Goal: Information Seeking & Learning: Learn about a topic

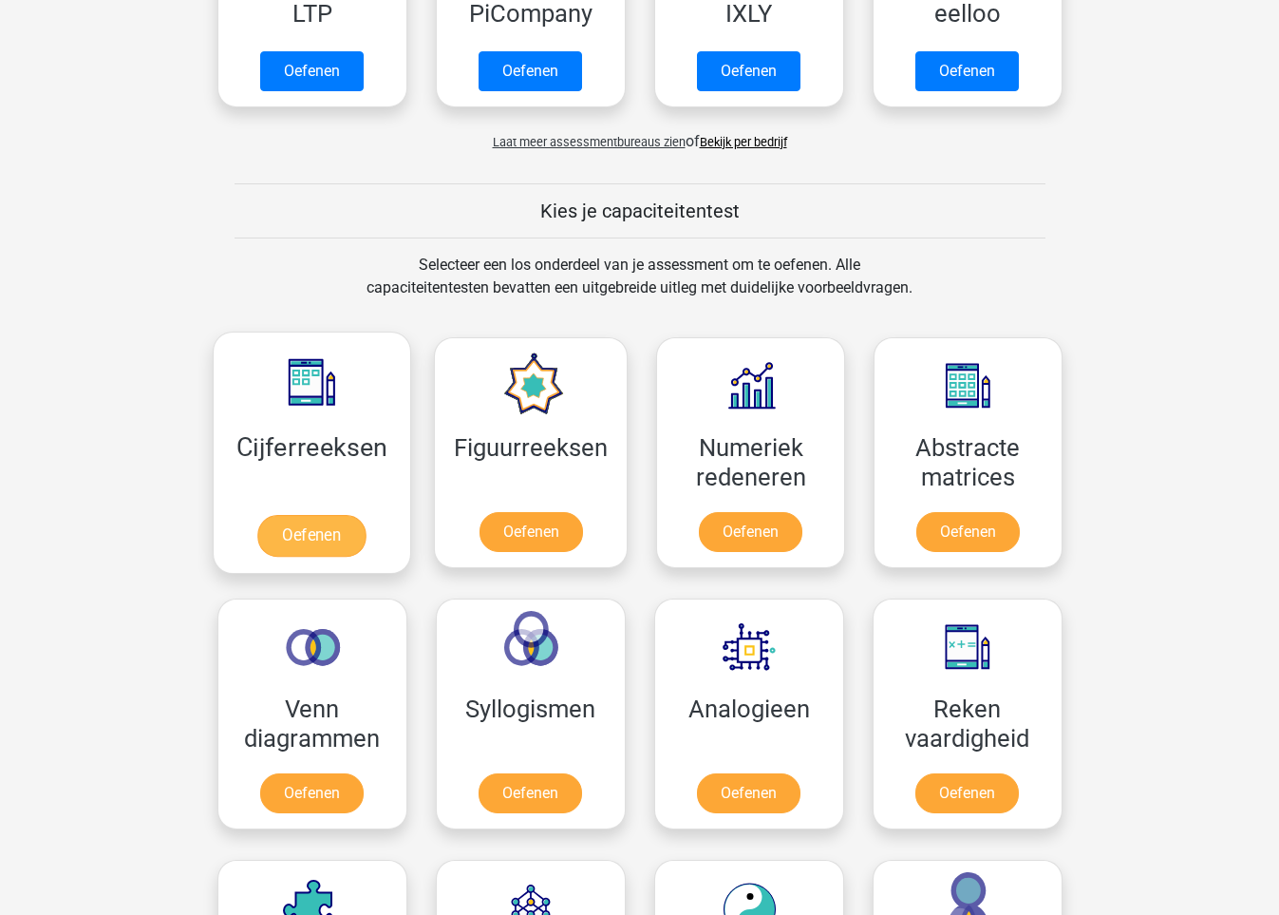
scroll to position [557, 0]
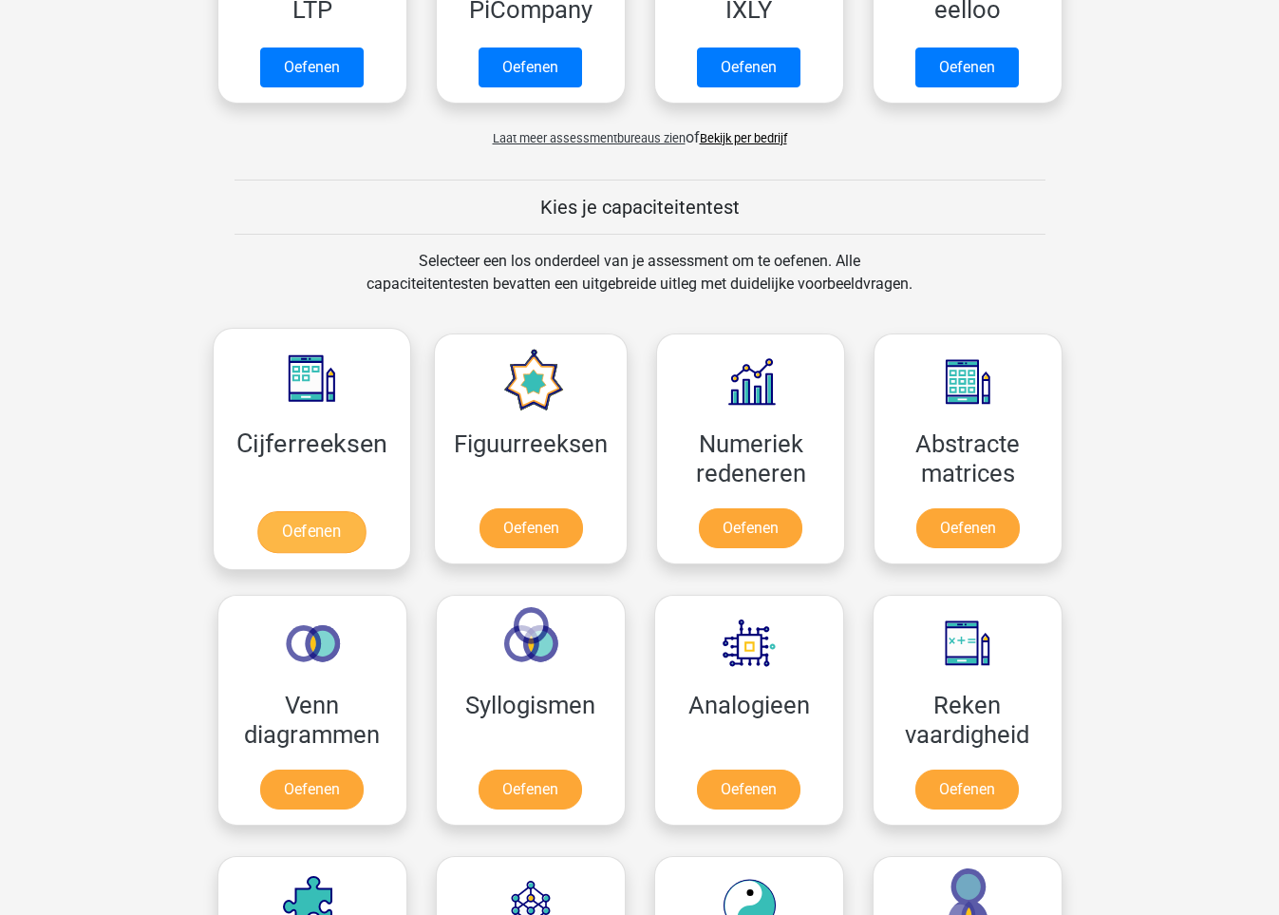
click at [314, 533] on link "Oefenen" at bounding box center [311, 532] width 108 height 42
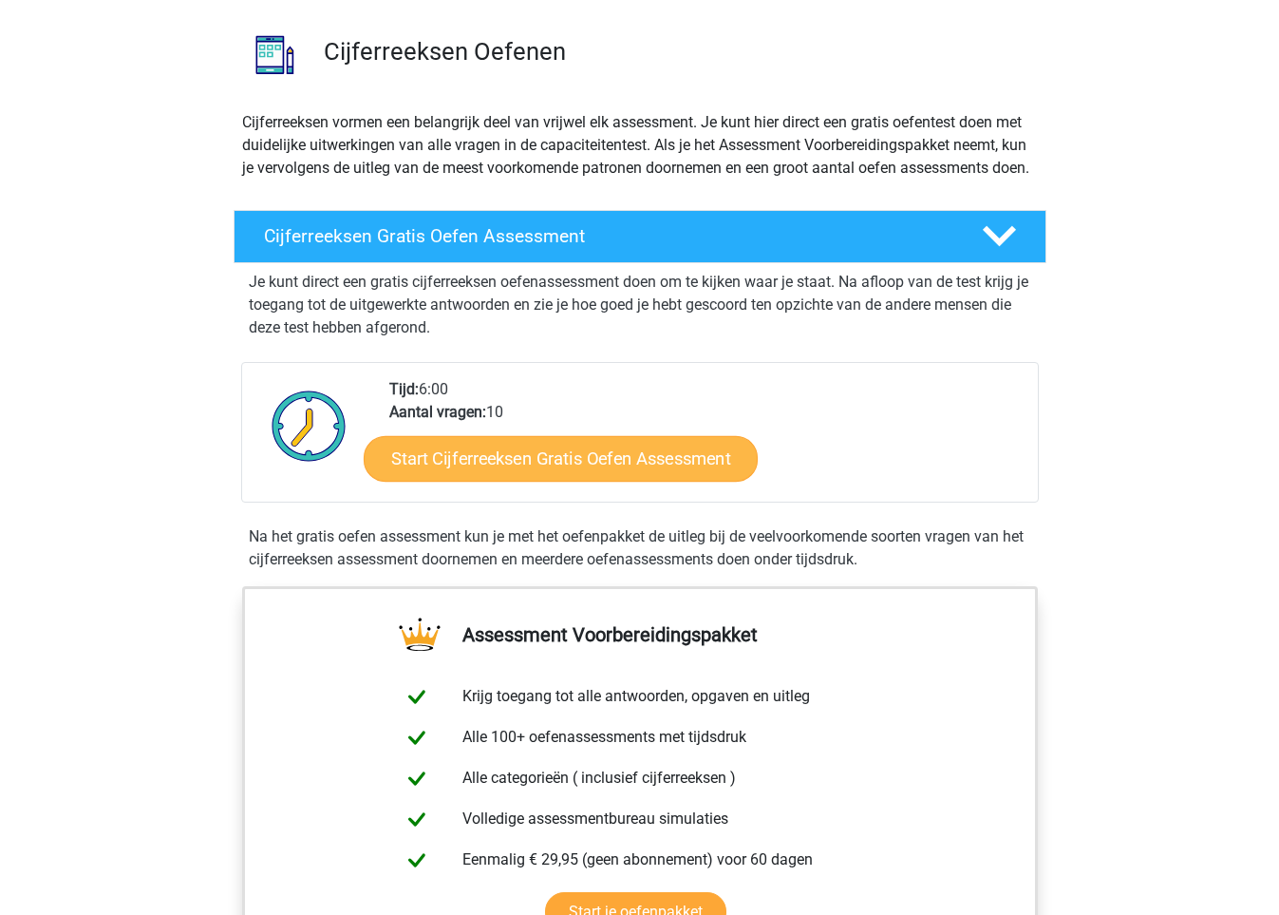
scroll to position [127, 0]
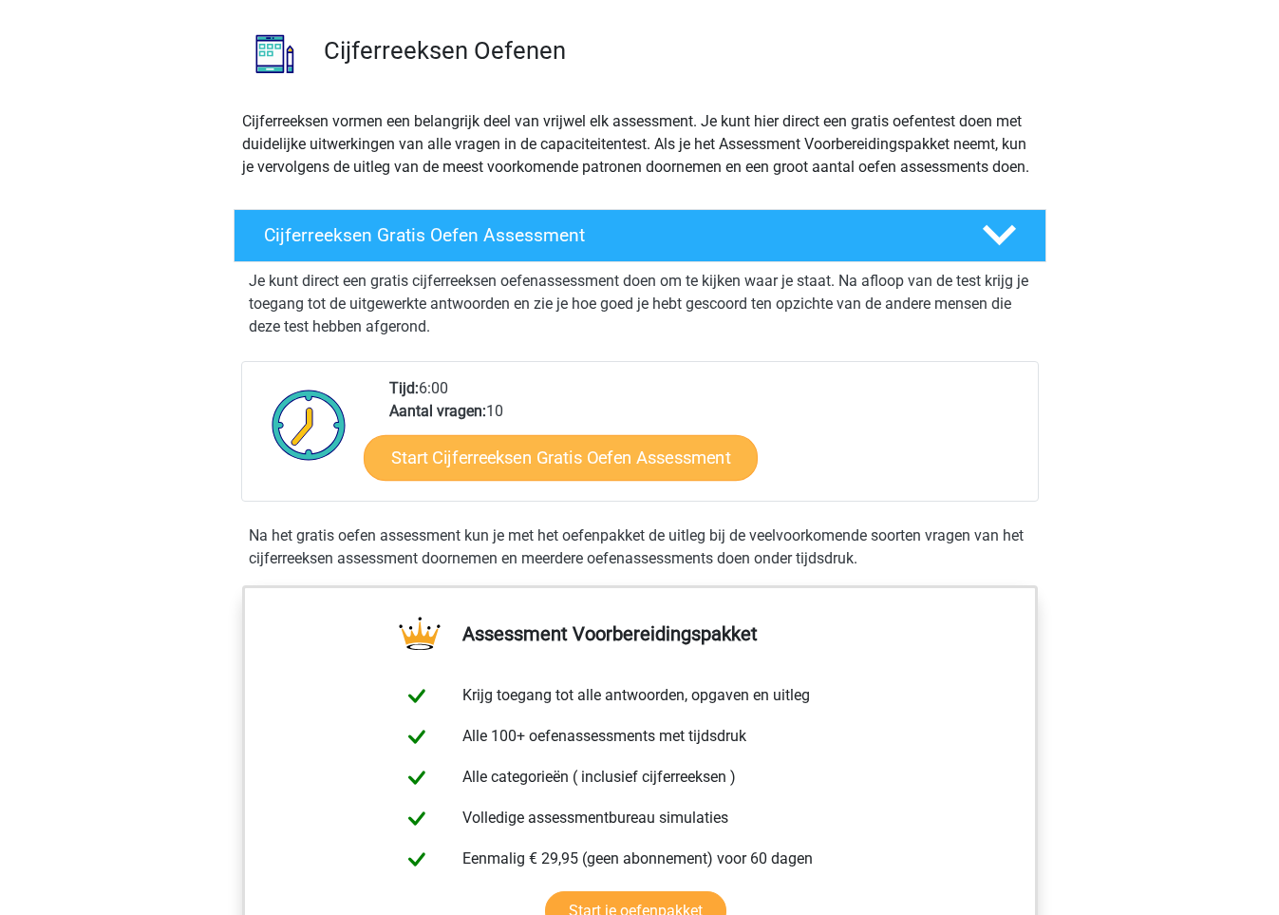
click at [455, 480] on link "Start Cijferreeksen Gratis Oefen Assessment" at bounding box center [561, 457] width 394 height 46
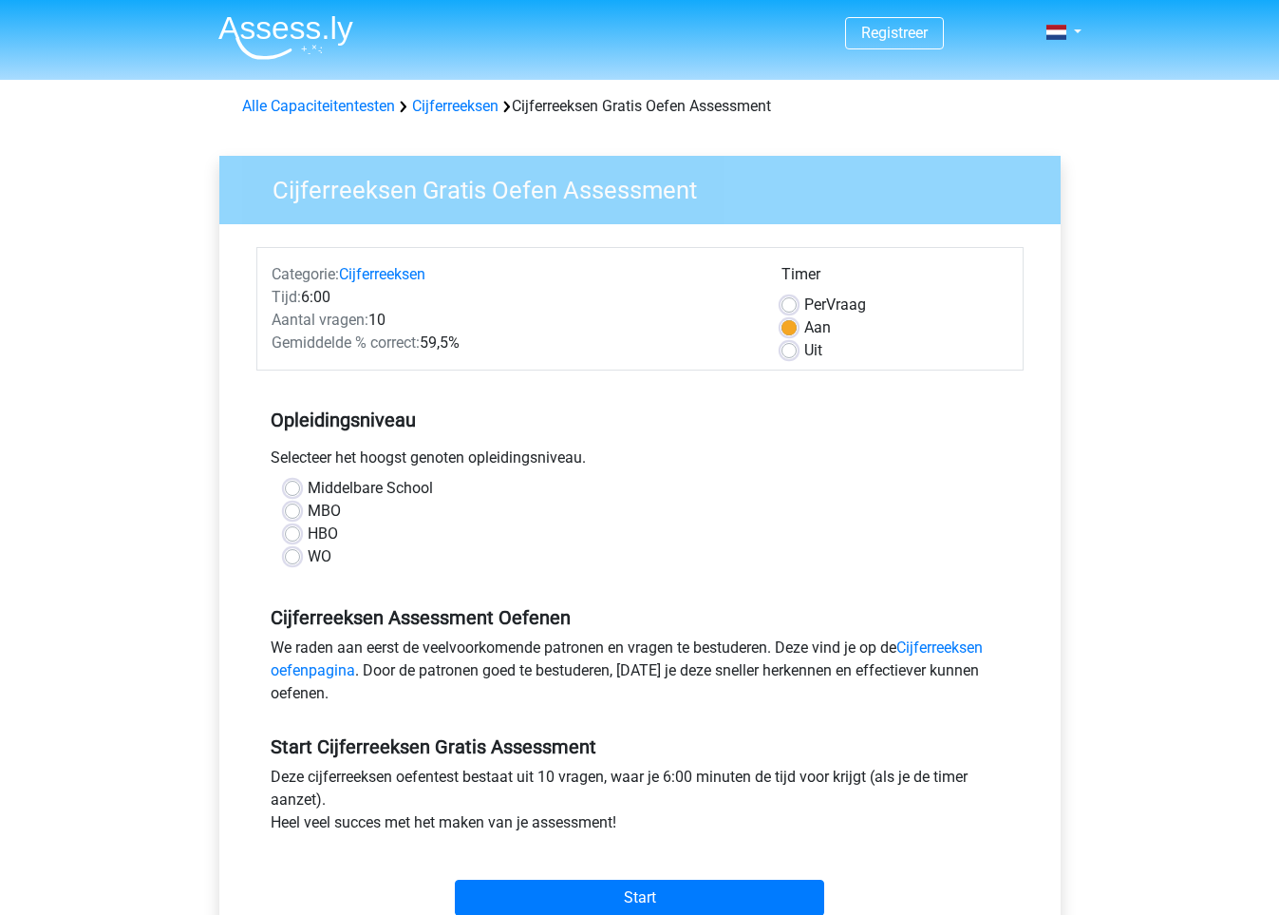
drag, startPoint x: 285, startPoint y: 486, endPoint x: 324, endPoint y: 499, distance: 40.8
click at [308, 486] on label "Middelbare School" at bounding box center [370, 488] width 125 height 23
click at [285, 486] on input "Middelbare School" at bounding box center [292, 486] width 15 height 19
radio input "true"
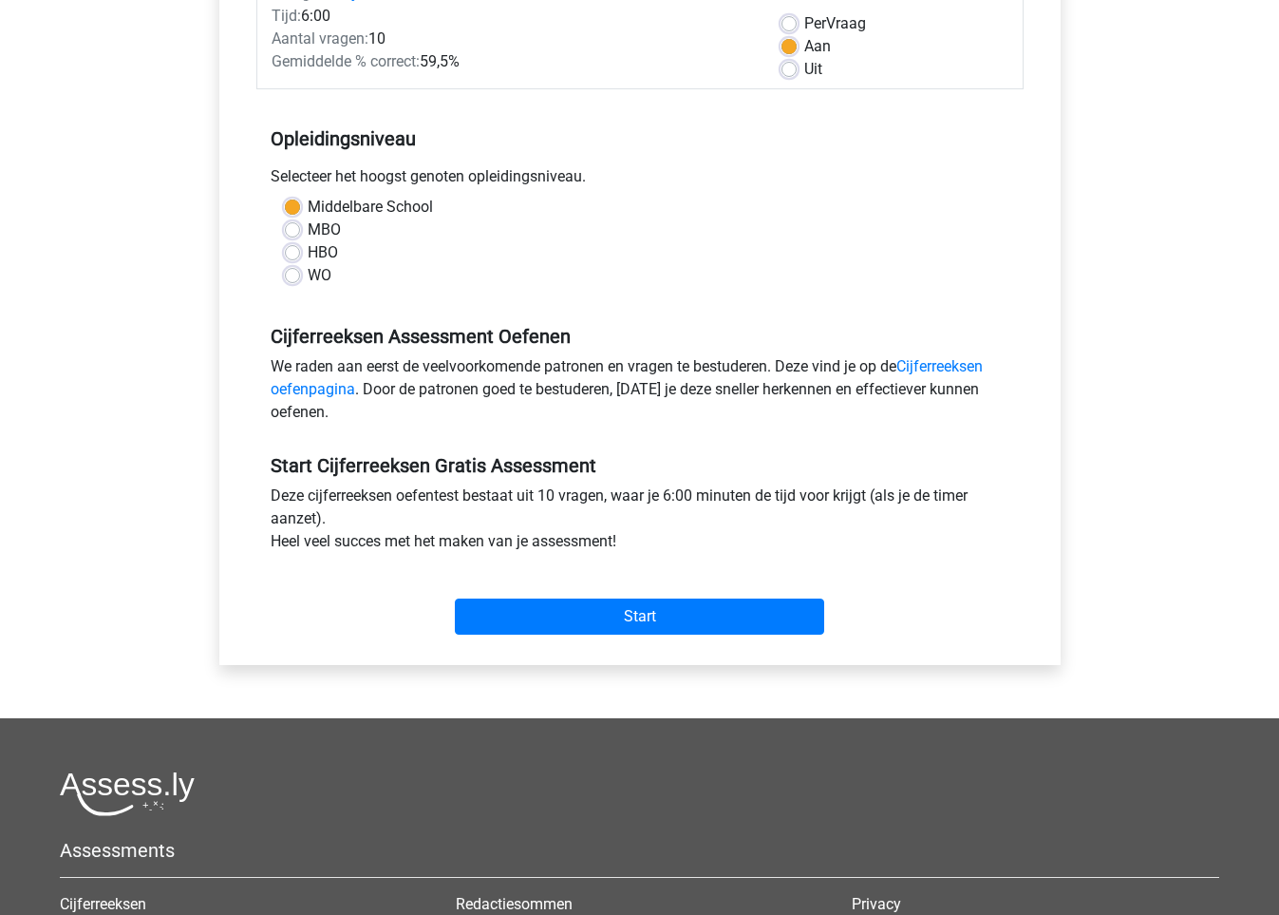
scroll to position [302, 0]
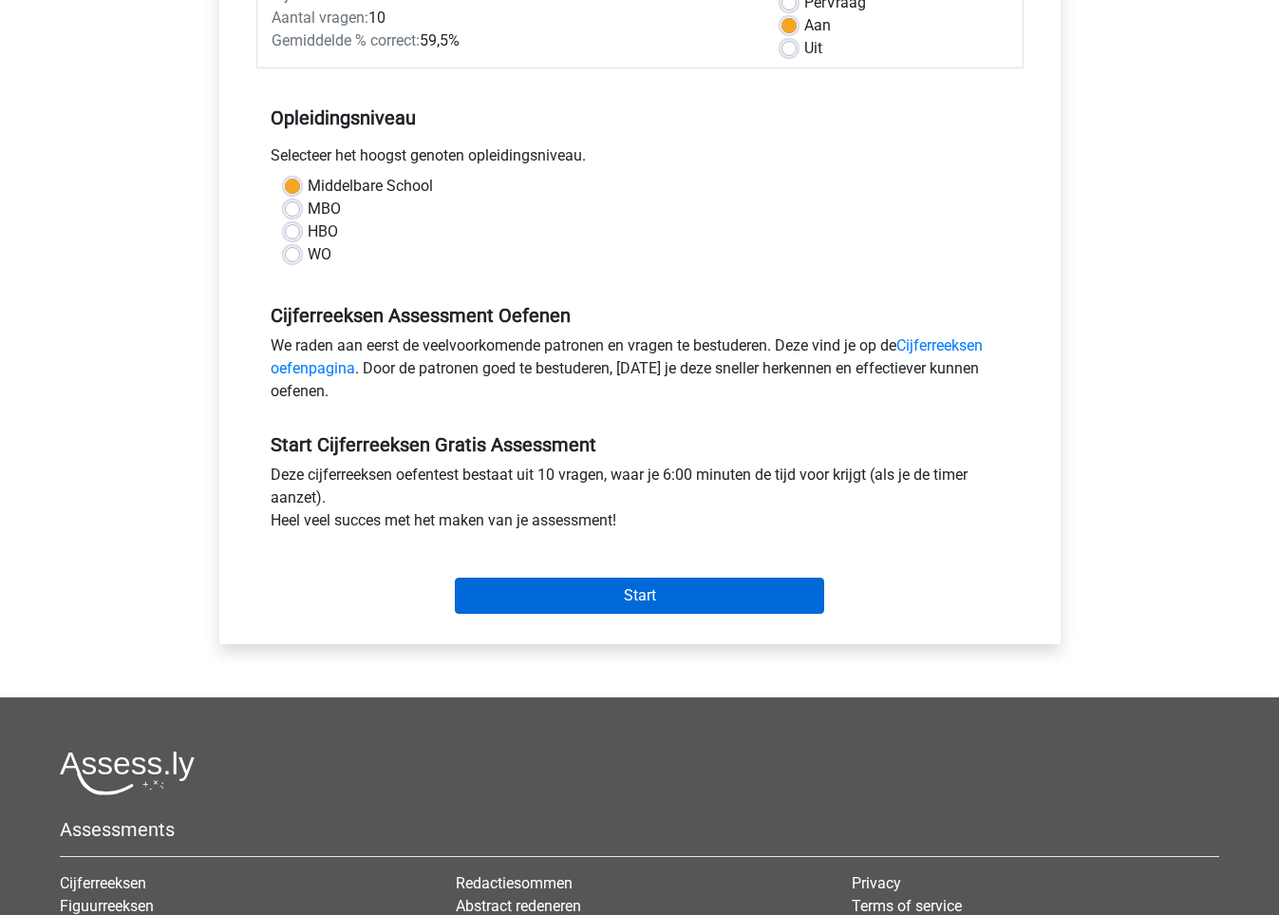
click at [633, 591] on input "Start" at bounding box center [639, 595] width 369 height 36
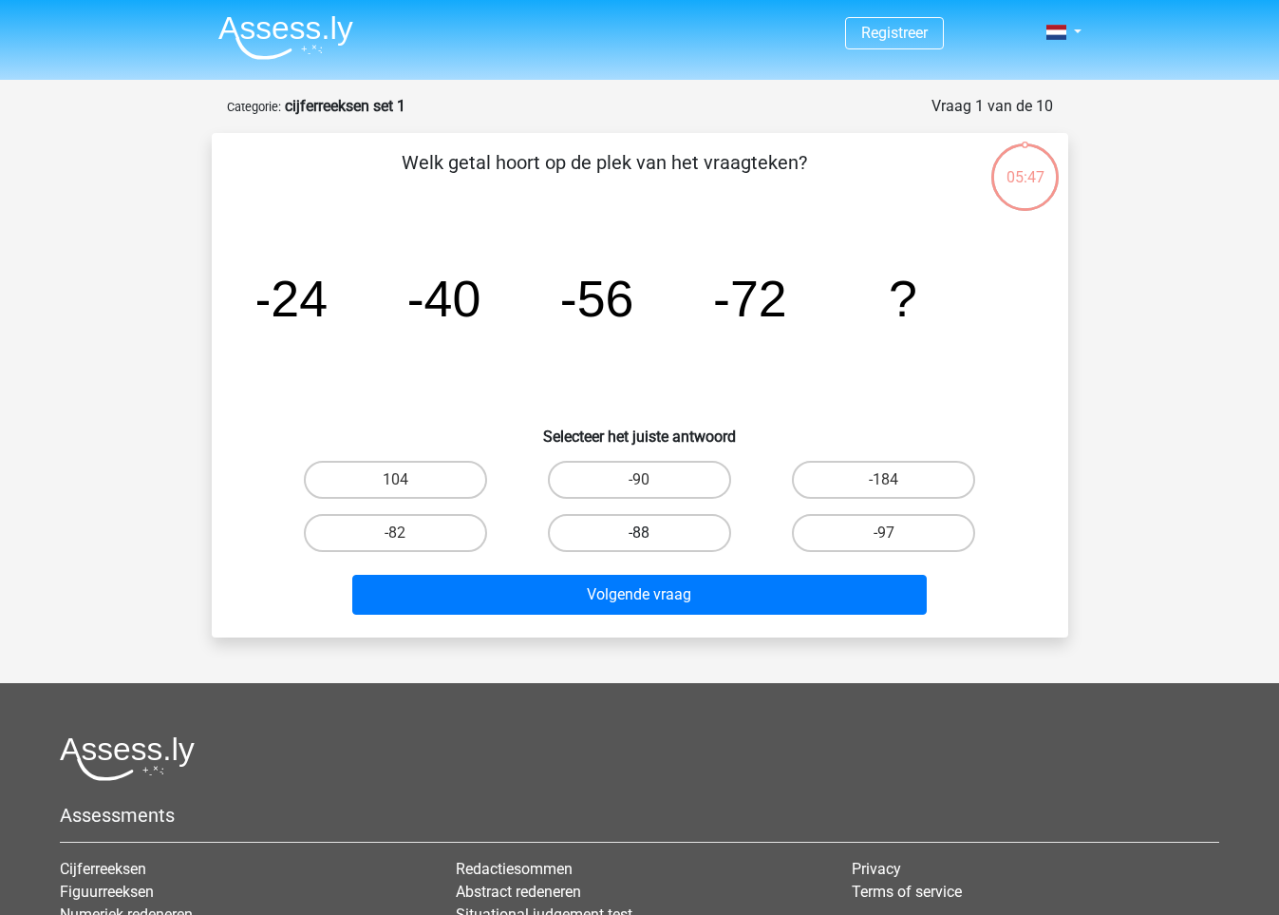
click at [642, 531] on label "-88" at bounding box center [639, 533] width 183 height 38
click at [642, 533] on input "-88" at bounding box center [645, 539] width 12 height 12
radio input "true"
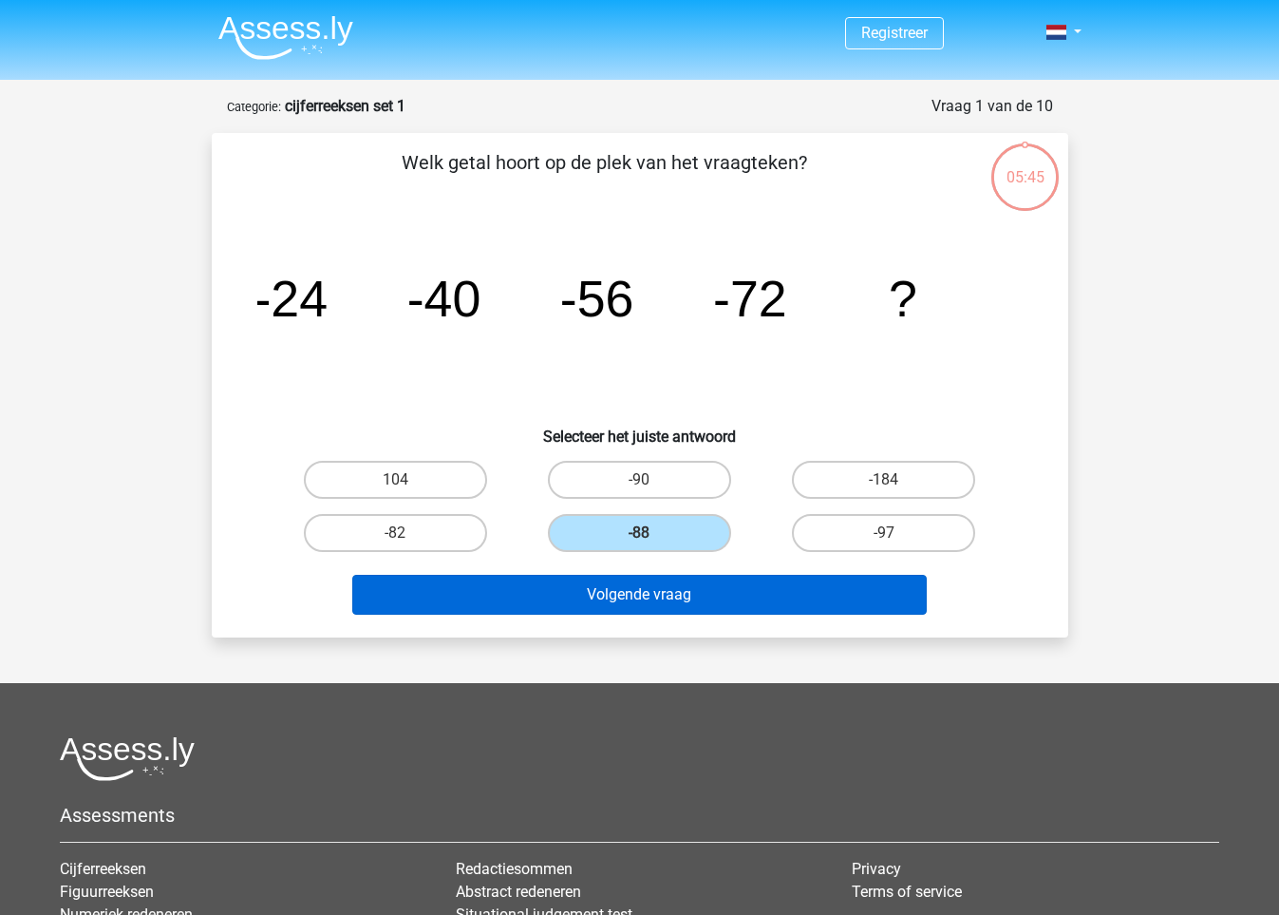
click at [712, 599] on button "Volgende vraag" at bounding box center [639, 595] width 575 height 40
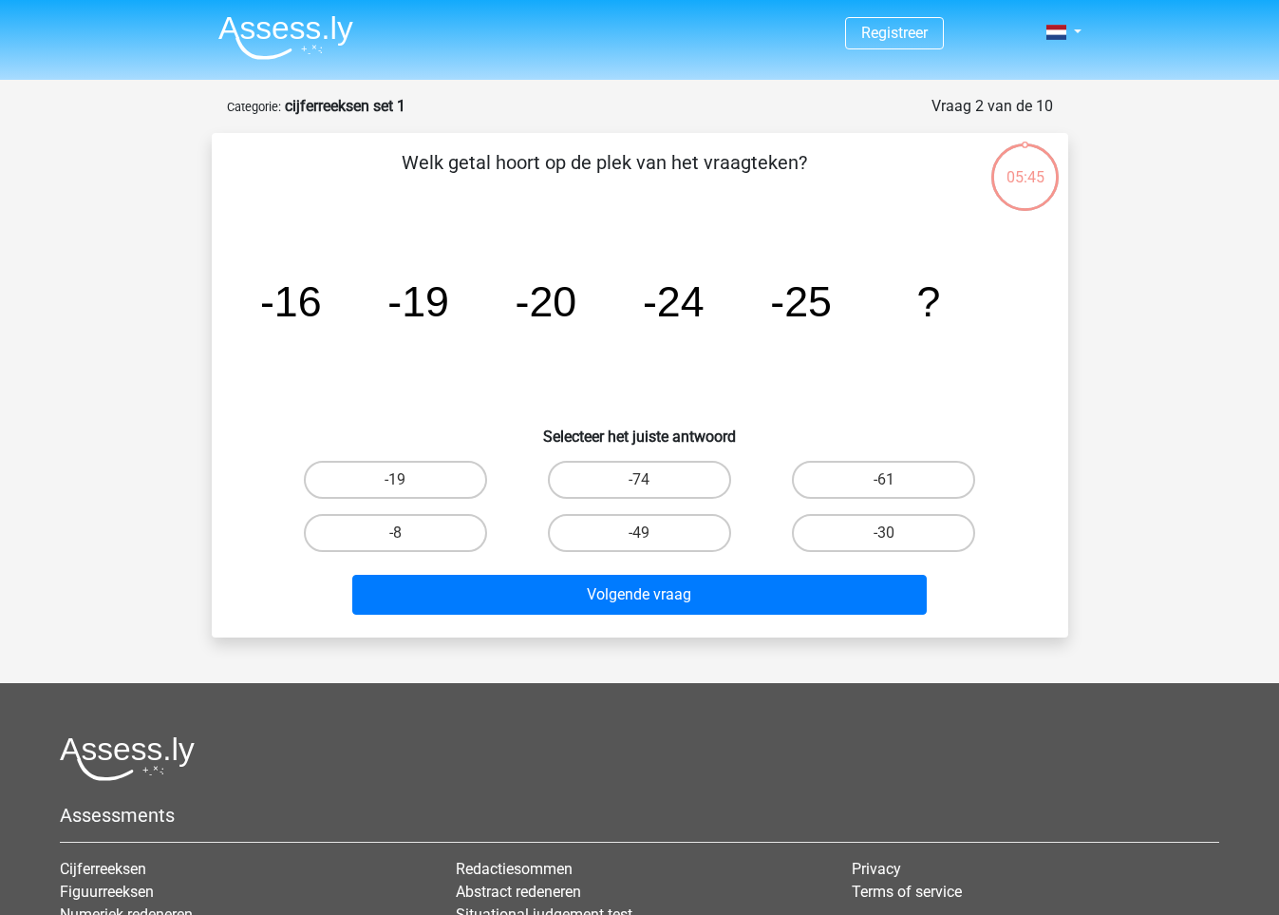
scroll to position [95, 0]
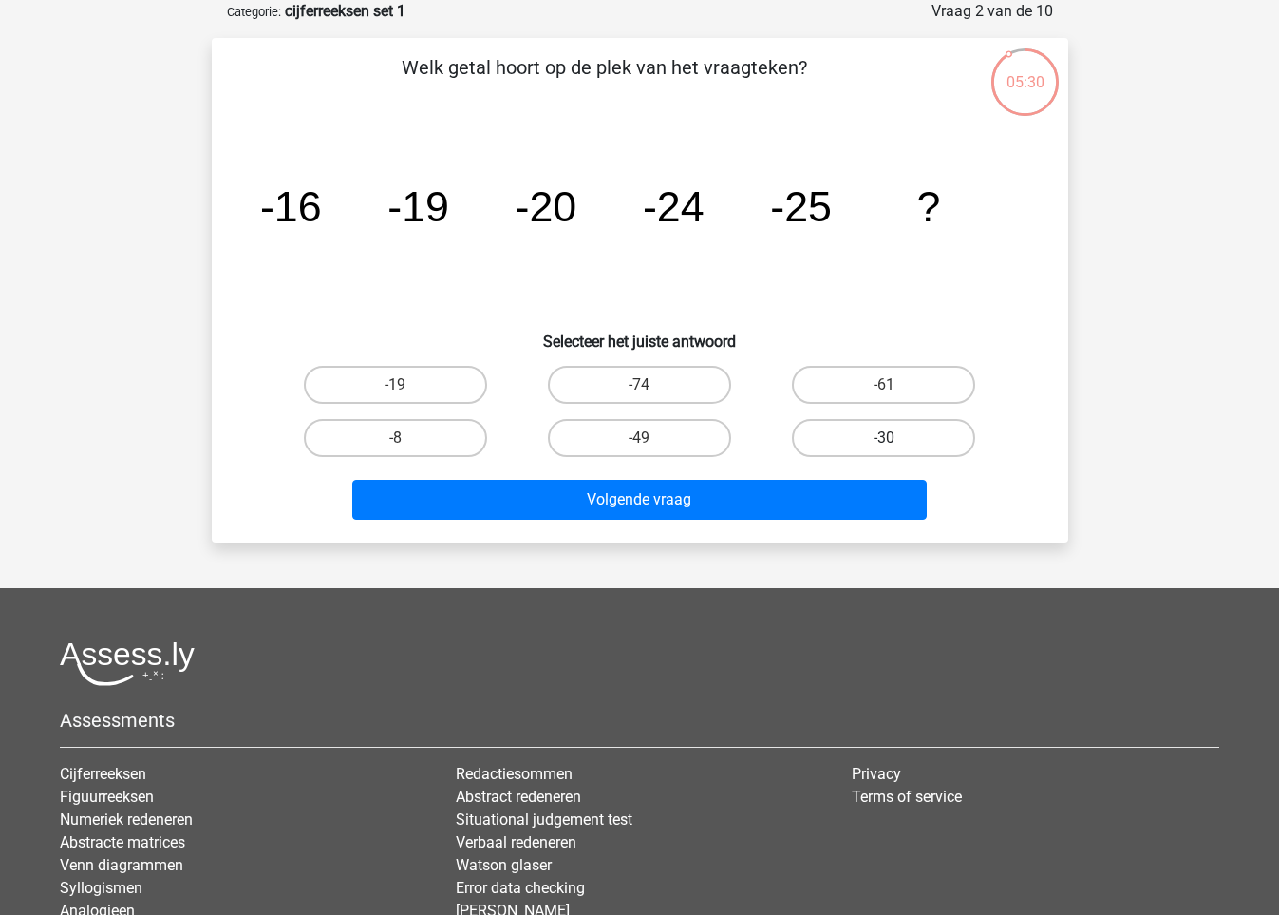
click at [883, 436] on label "-30" at bounding box center [883, 438] width 183 height 38
click at [884, 438] on input "-30" at bounding box center [890, 444] width 12 height 12
radio input "true"
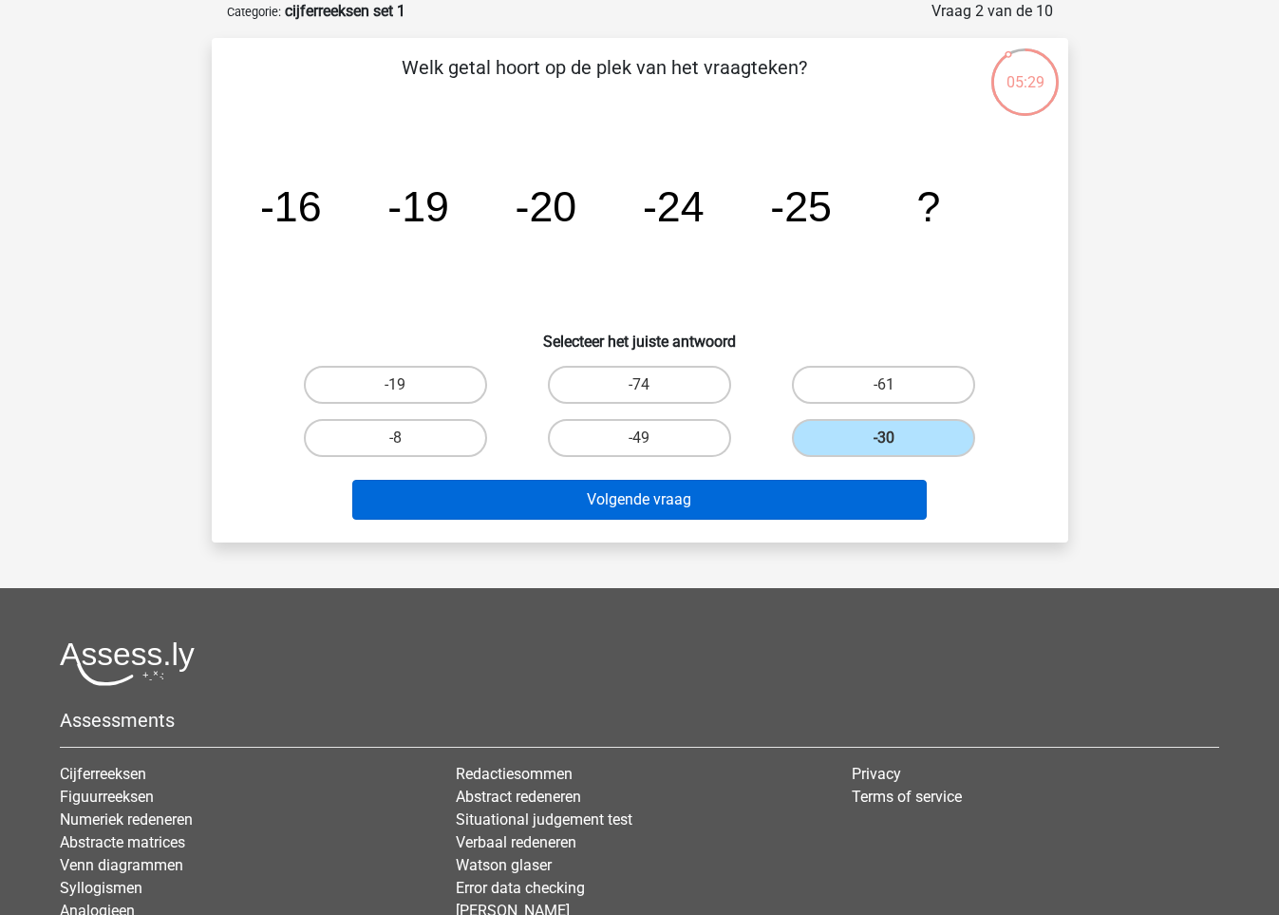
click at [700, 498] on button "Volgende vraag" at bounding box center [639, 500] width 575 height 40
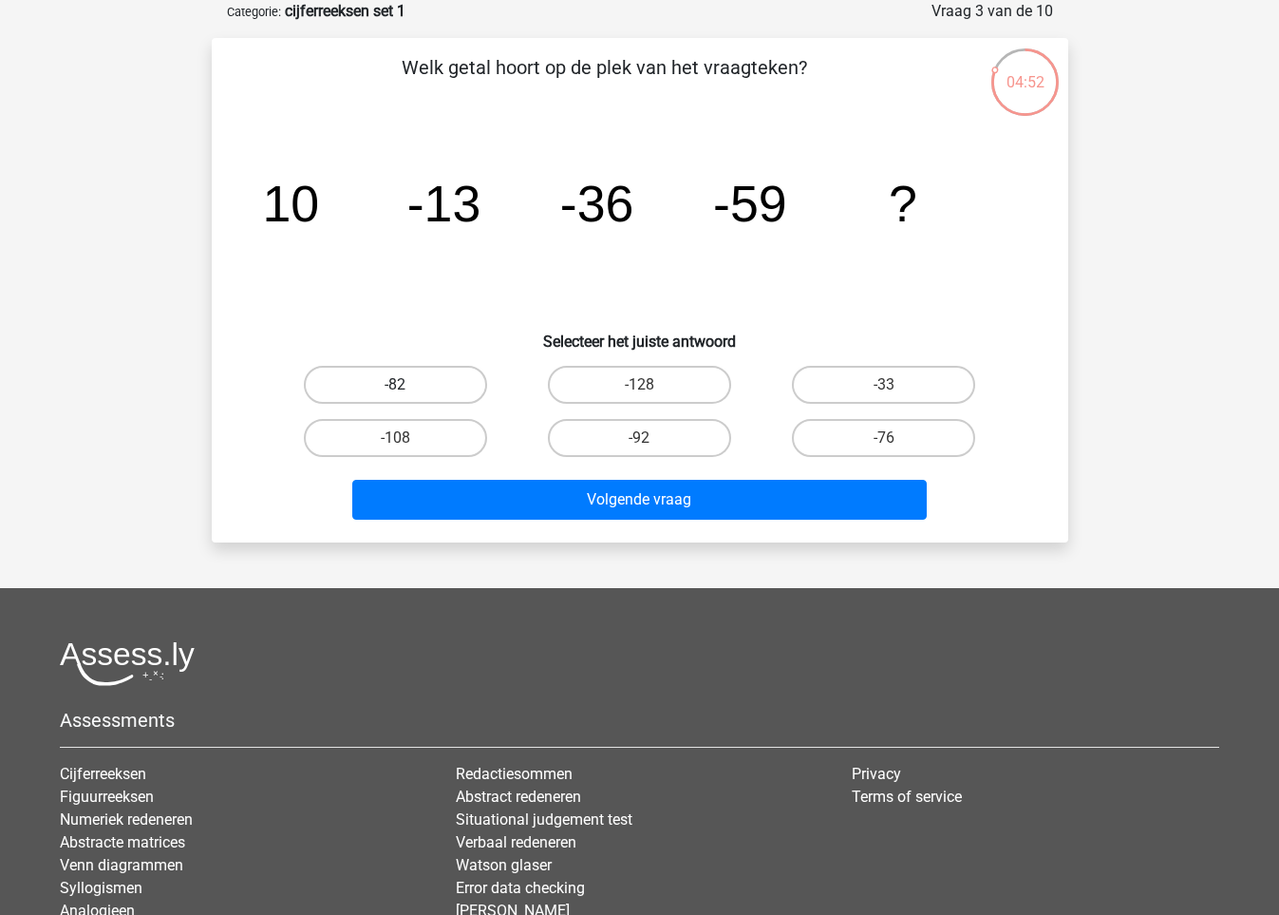
click at [392, 381] on label "-82" at bounding box center [395, 385] width 183 height 38
click at [395, 385] on input "-82" at bounding box center [401, 391] width 12 height 12
radio input "true"
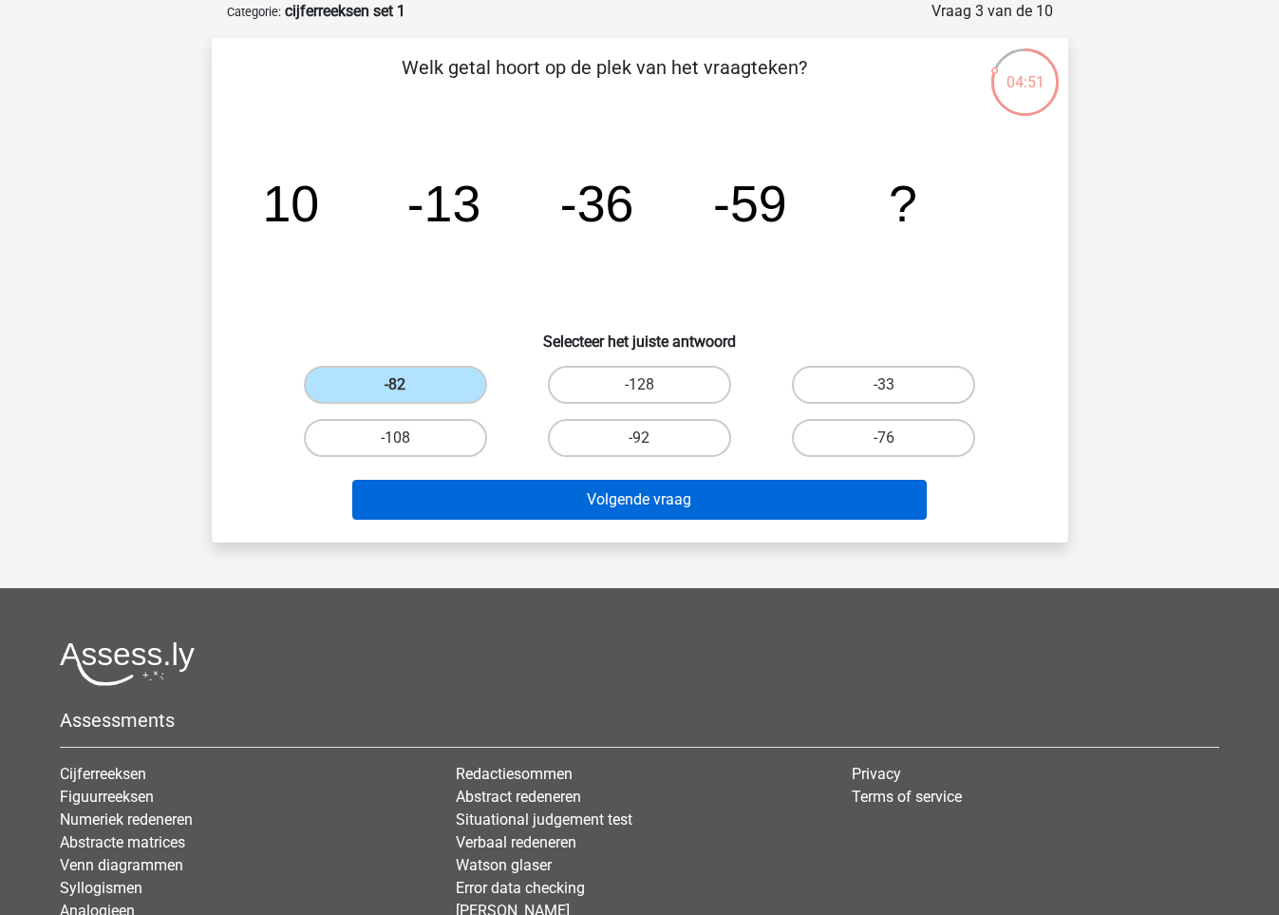
click at [629, 504] on button "Volgende vraag" at bounding box center [639, 500] width 575 height 40
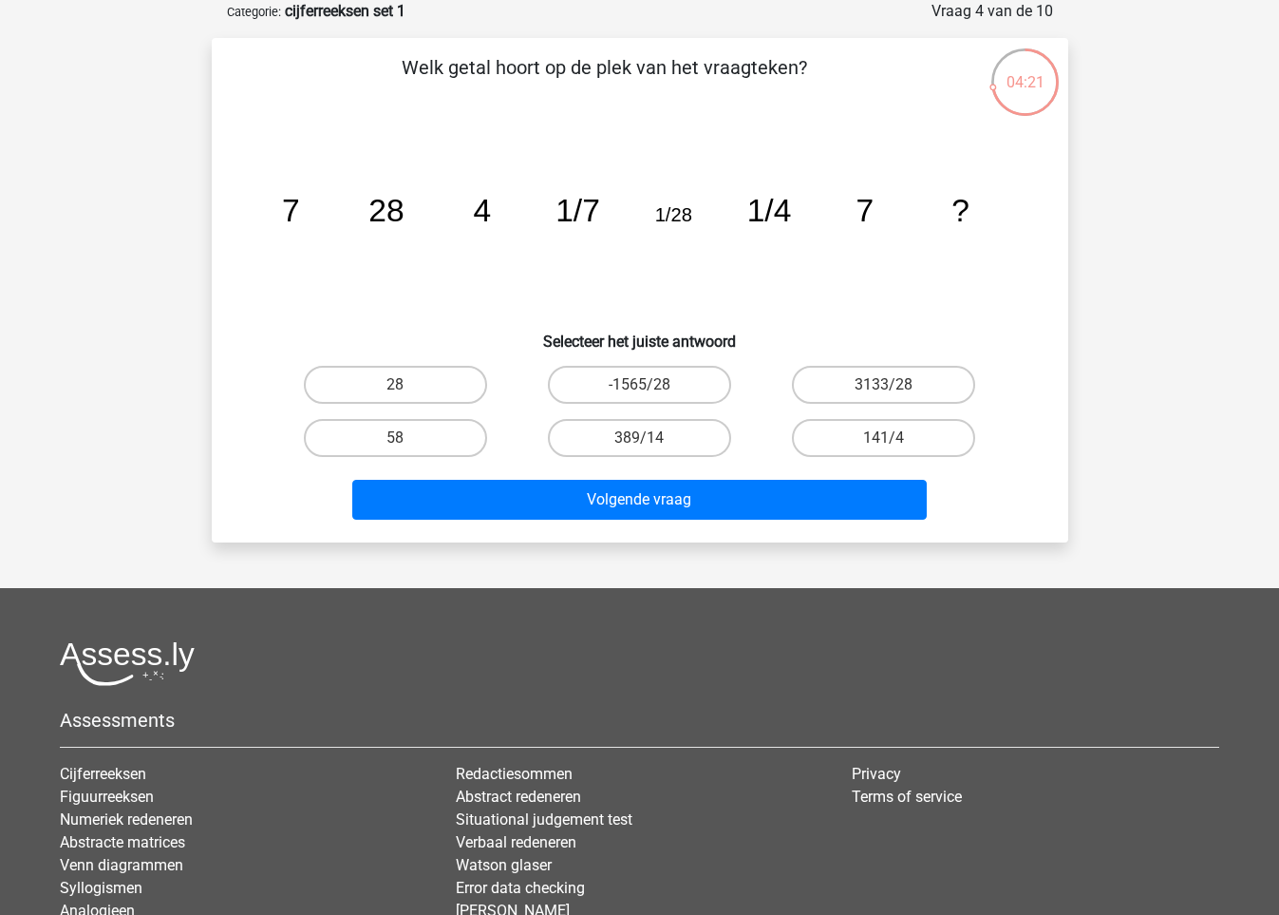
click at [405, 385] on input "28" at bounding box center [401, 391] width 12 height 12
radio input "true"
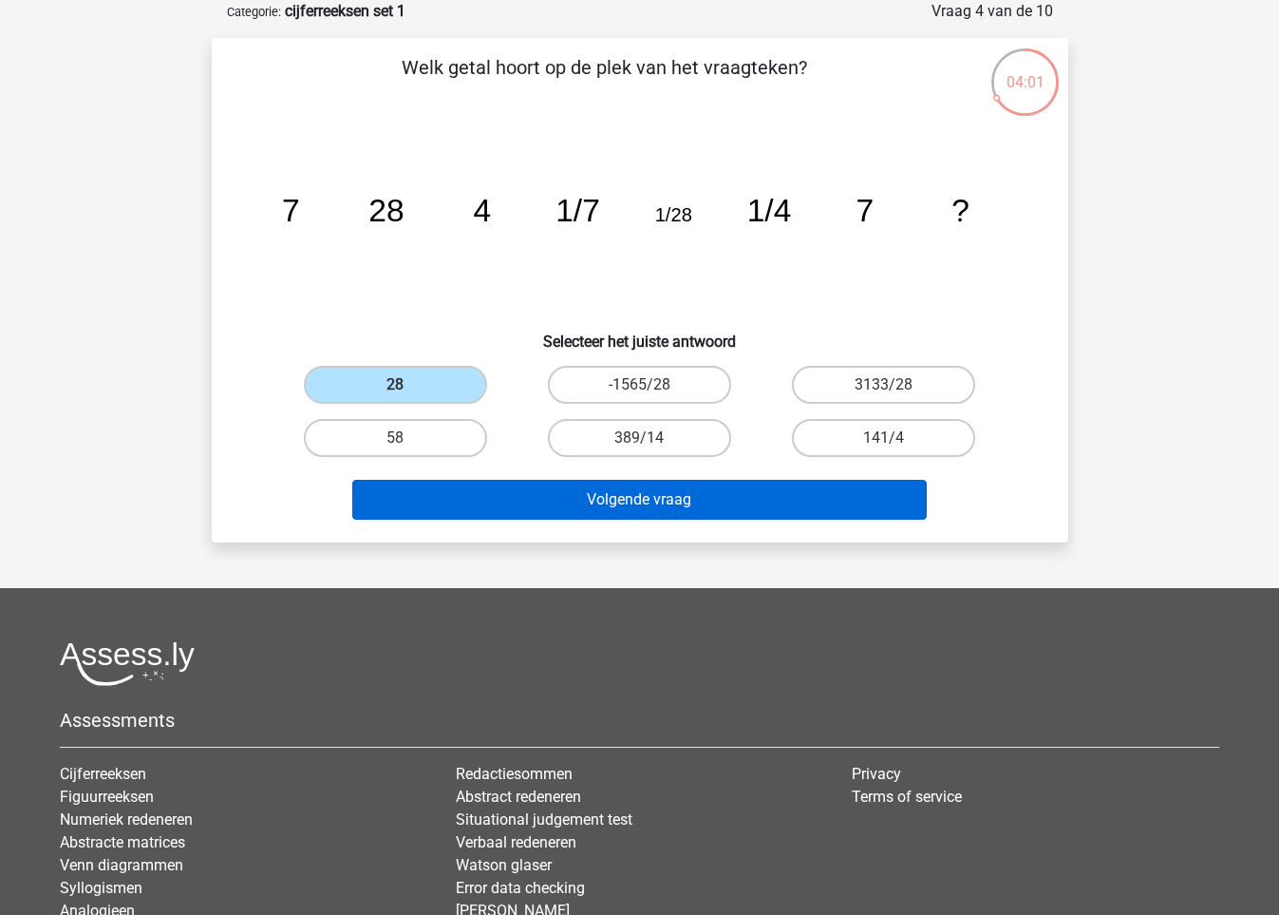
click at [653, 491] on button "Volgende vraag" at bounding box center [639, 500] width 575 height 40
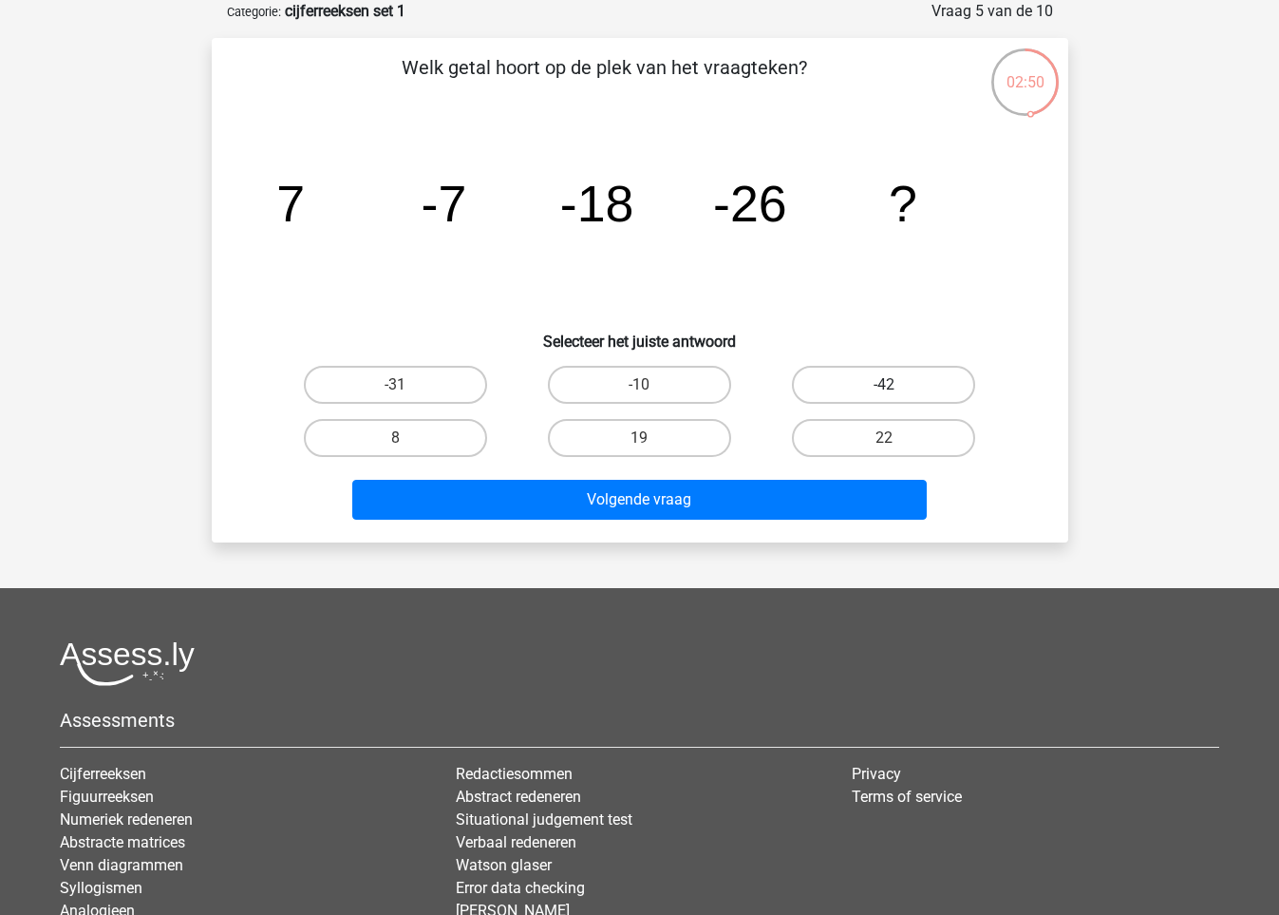
click at [857, 374] on label "-42" at bounding box center [883, 385] width 183 height 38
click at [884, 385] on input "-42" at bounding box center [890, 391] width 12 height 12
radio input "true"
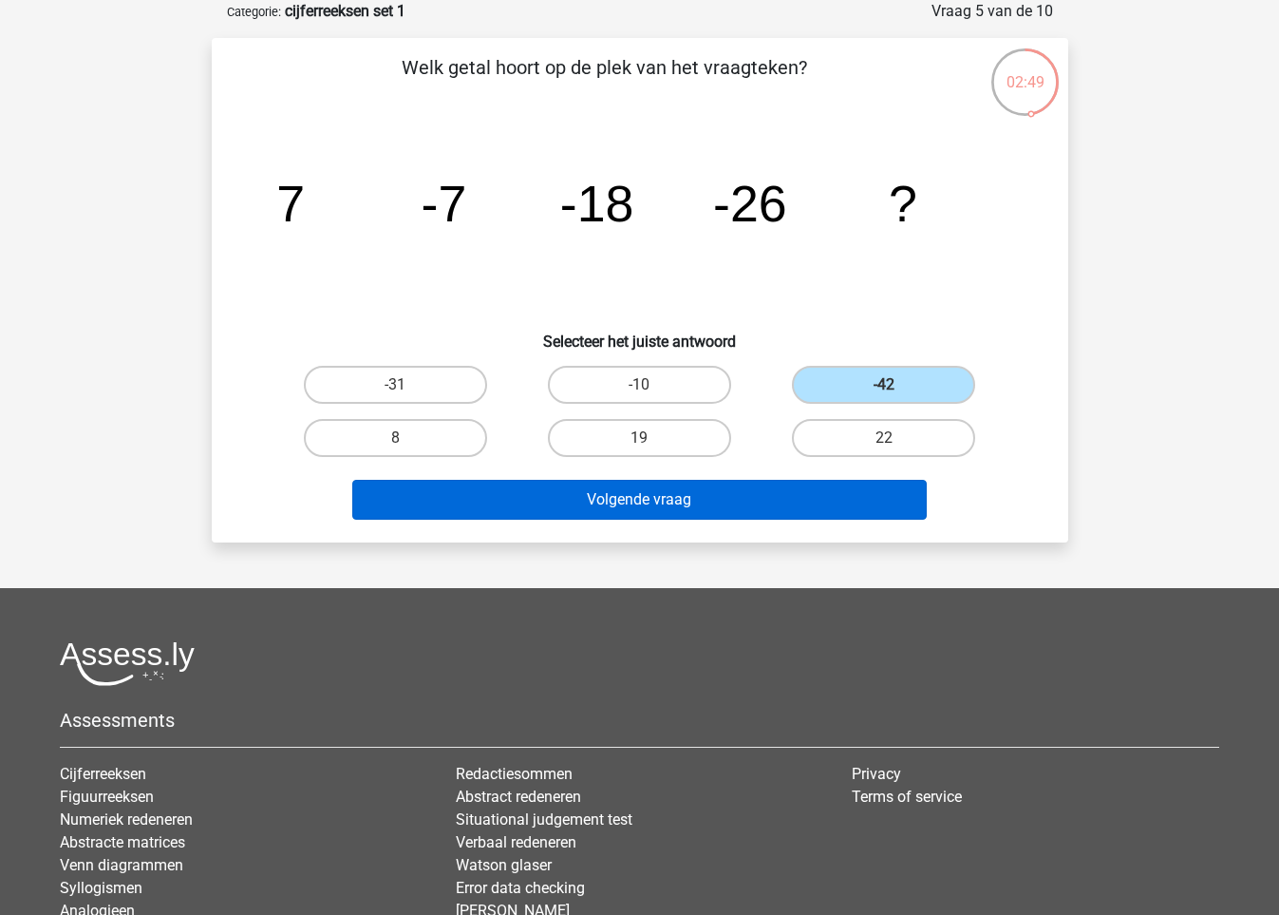
click at [671, 506] on button "Volgende vraag" at bounding box center [639, 500] width 575 height 40
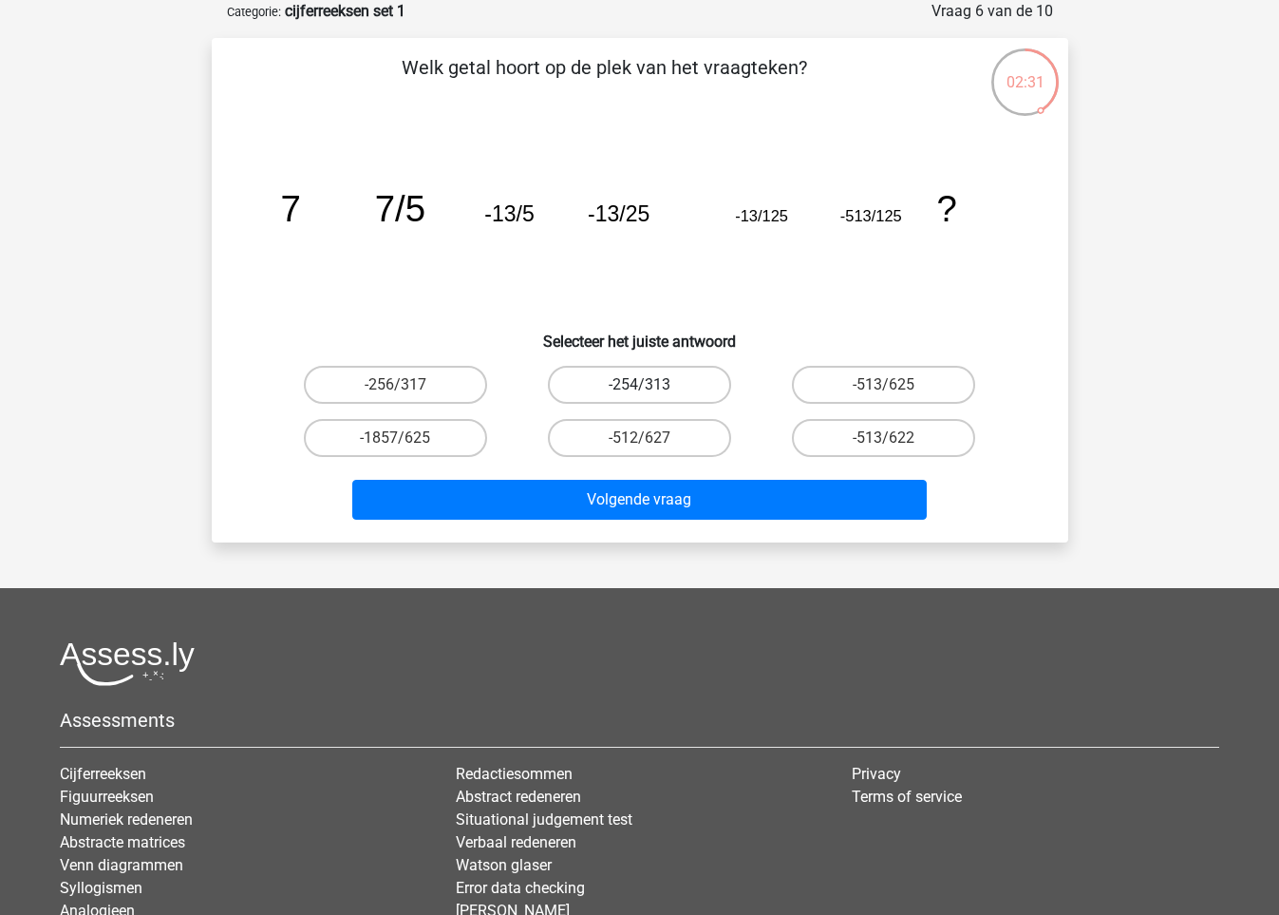
click at [666, 381] on label "-254/313" at bounding box center [639, 385] width 183 height 38
click at [651, 385] on input "-254/313" at bounding box center [645, 391] width 12 height 12
radio input "true"
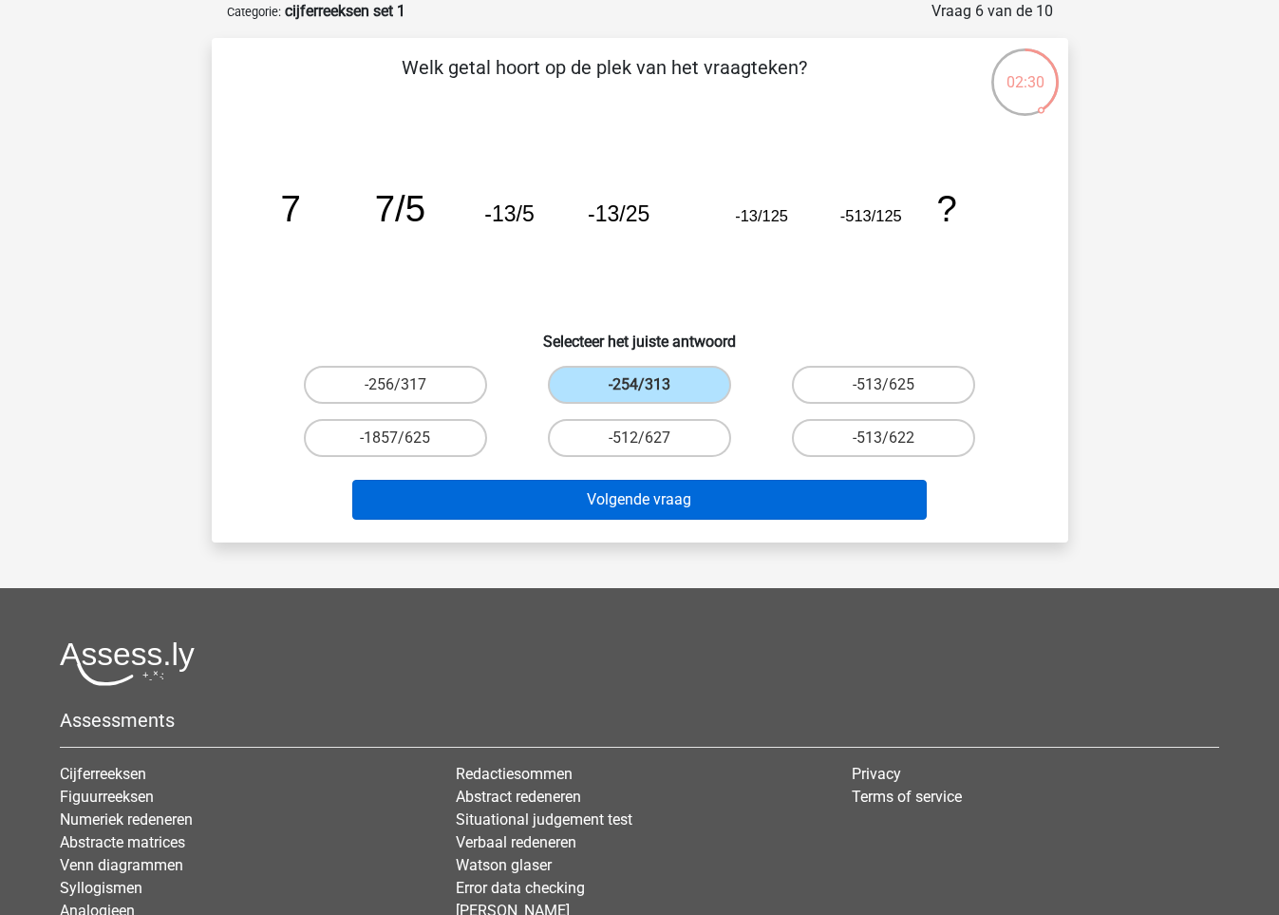
click at [661, 497] on button "Volgende vraag" at bounding box center [639, 500] width 575 height 40
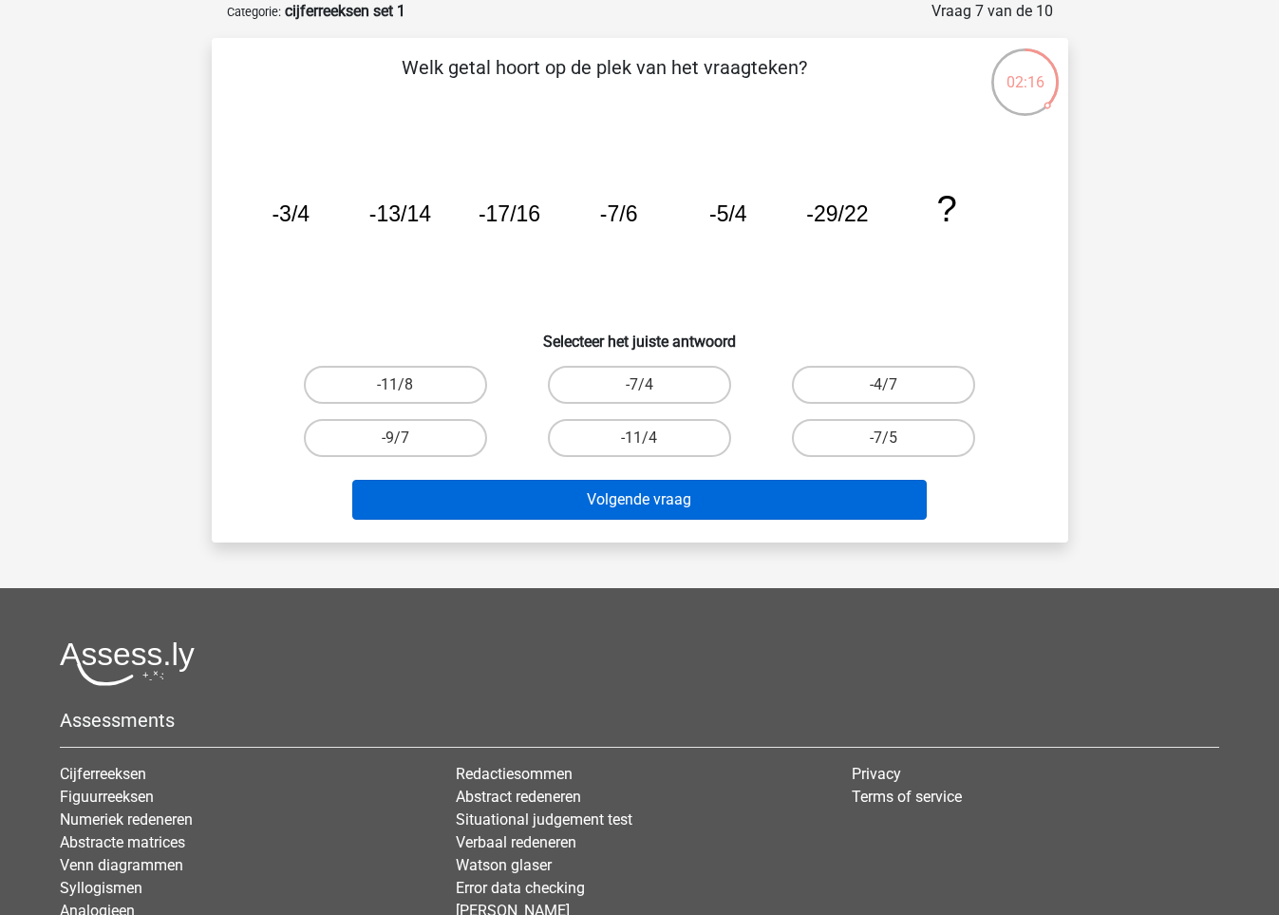
drag, startPoint x: 886, startPoint y: 384, endPoint x: 668, endPoint y: 479, distance: 238.2
click at [884, 385] on input "-4/7" at bounding box center [890, 391] width 12 height 12
radio input "true"
click at [615, 503] on button "Volgende vraag" at bounding box center [639, 500] width 575 height 40
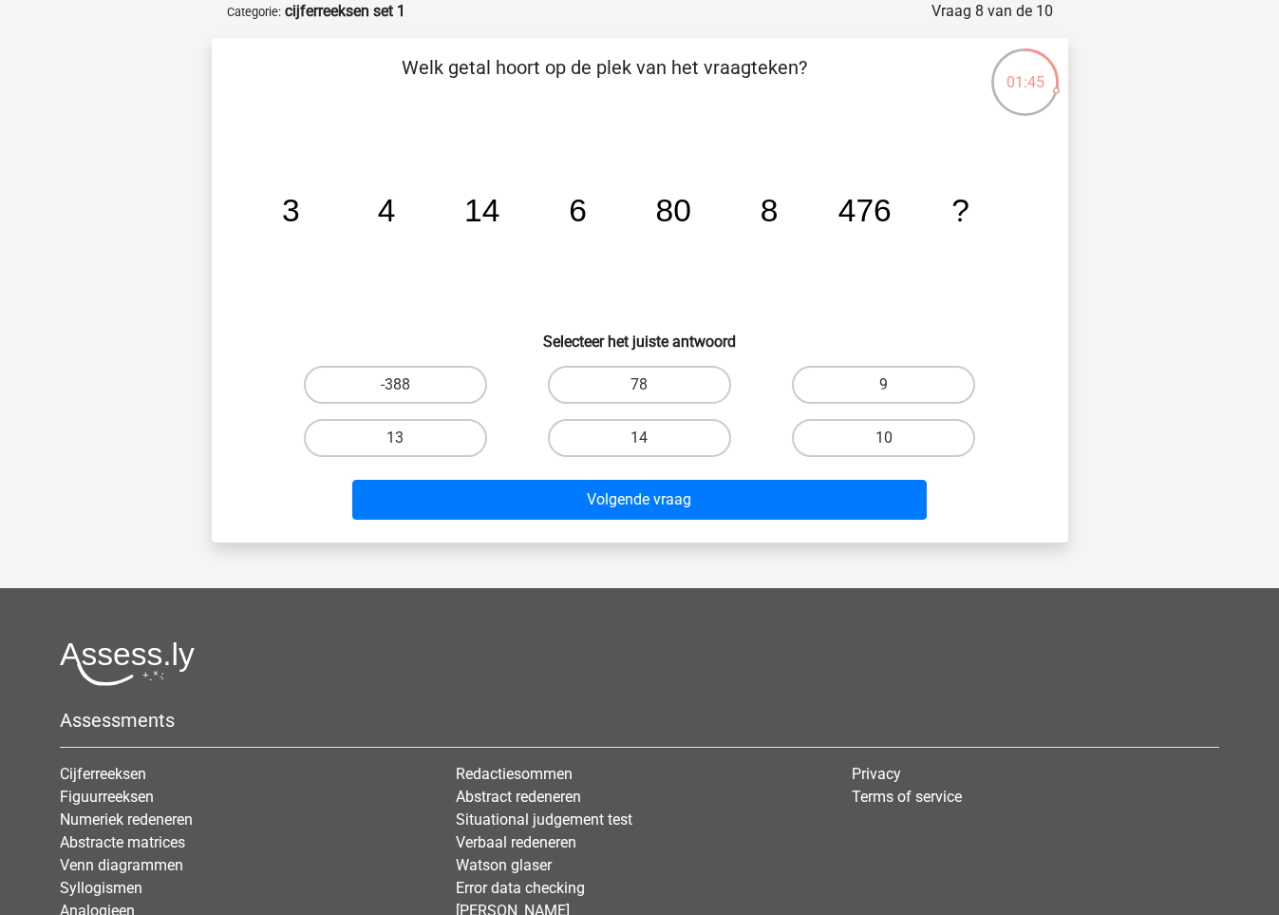
click at [650, 440] on input "14" at bounding box center [645, 444] width 12 height 12
radio input "true"
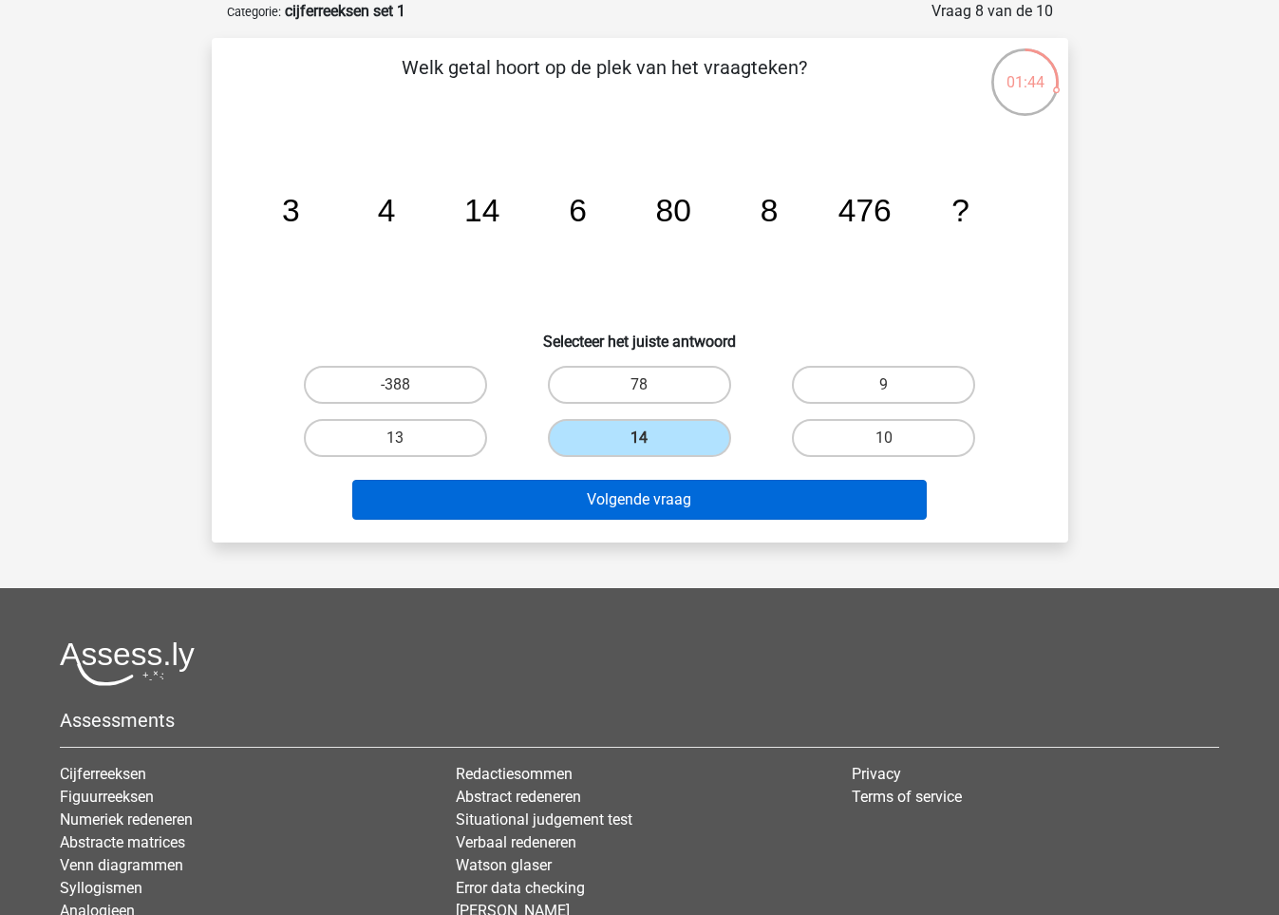
click at [683, 501] on button "Volgende vraag" at bounding box center [639, 500] width 575 height 40
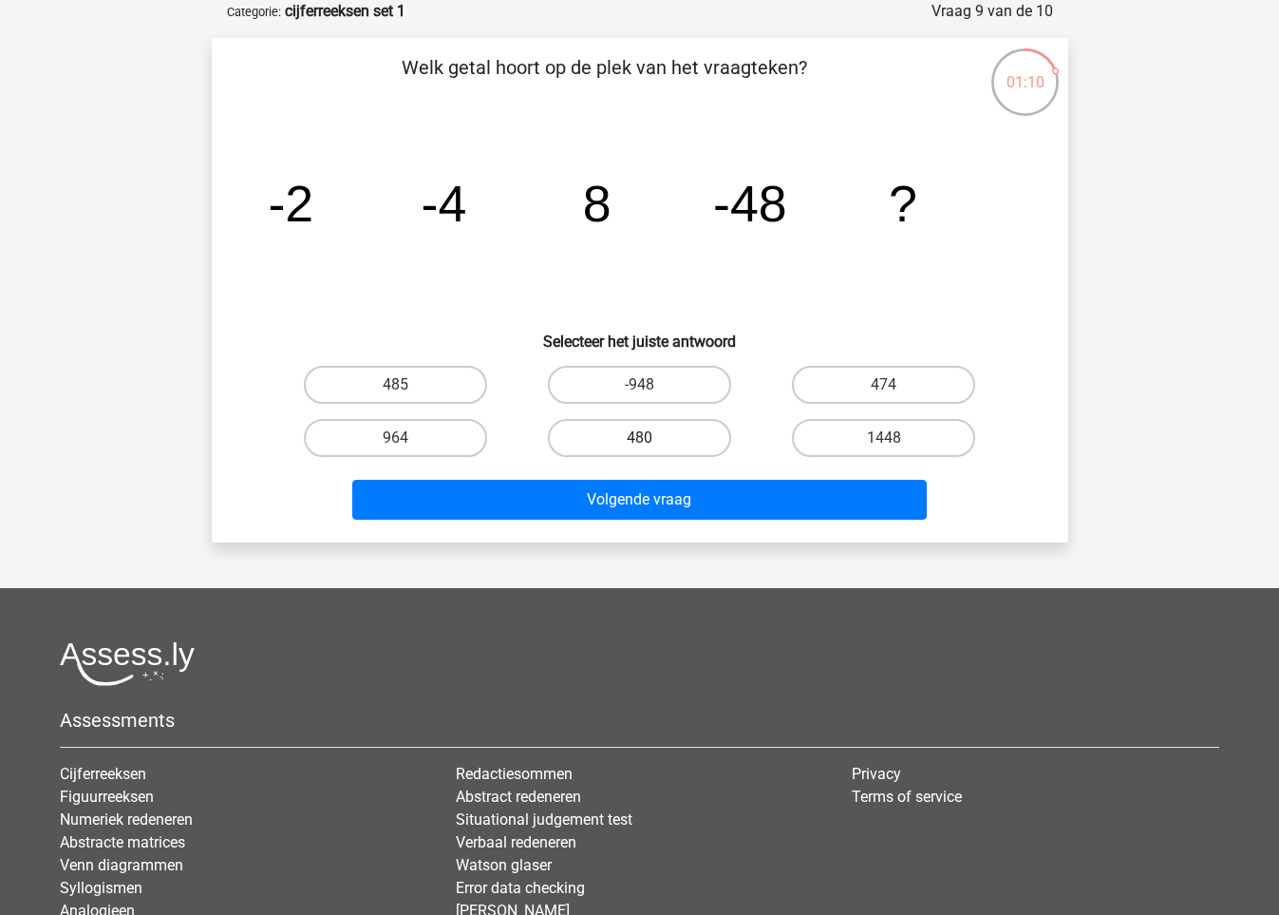
click at [641, 431] on label "480" at bounding box center [639, 438] width 183 height 38
click at [641, 438] on input "480" at bounding box center [645, 444] width 12 height 12
radio input "true"
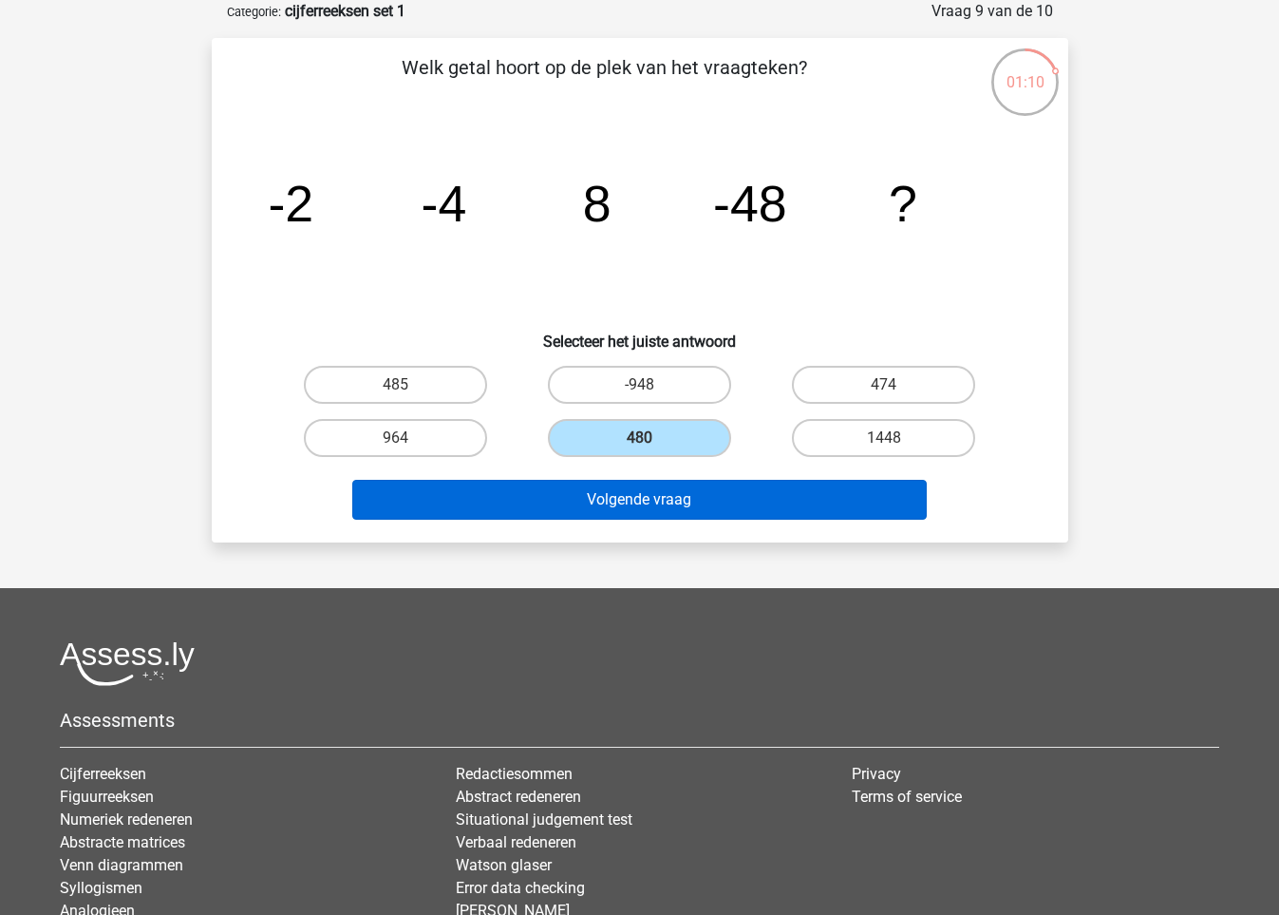
click at [648, 499] on button "Volgende vraag" at bounding box center [639, 500] width 575 height 40
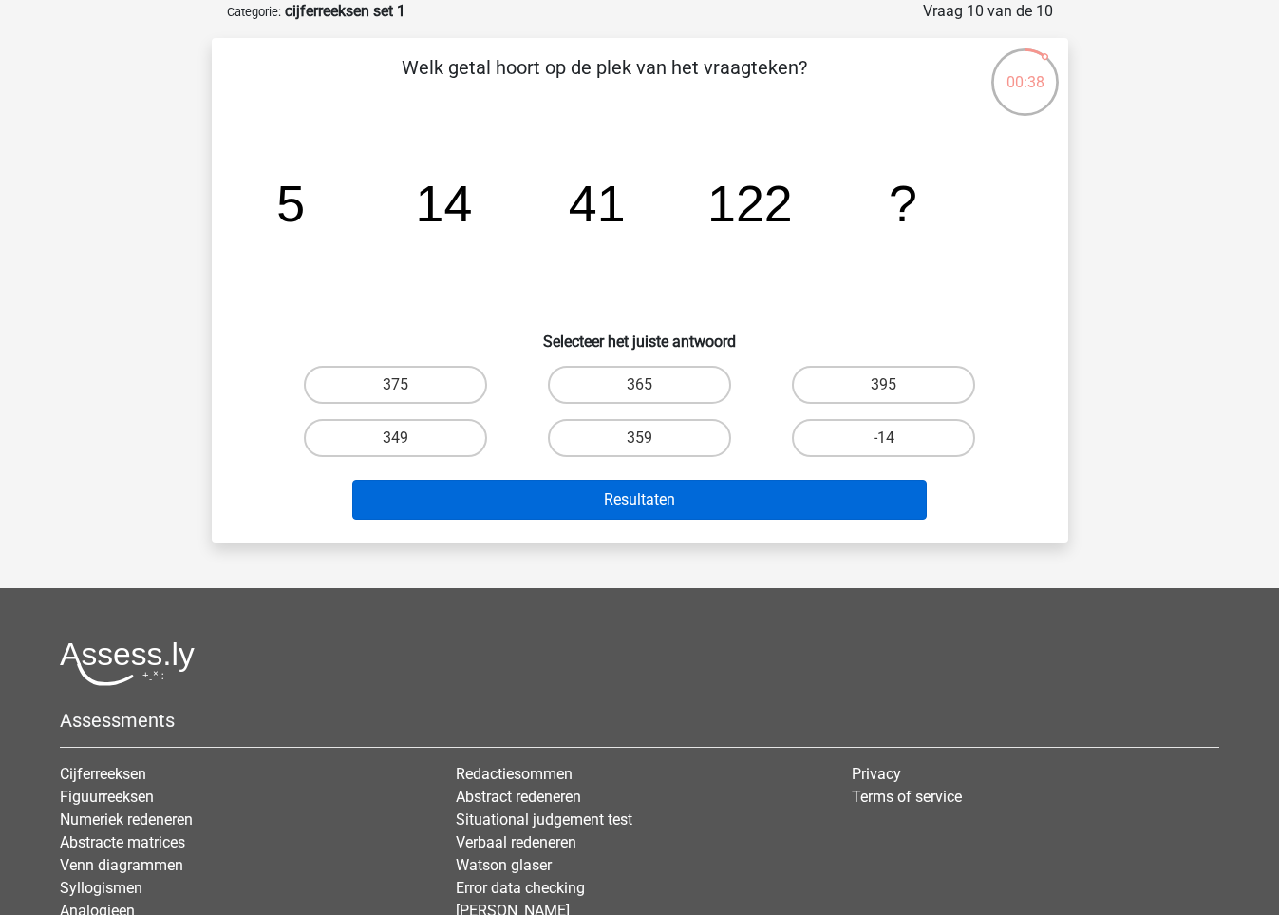
drag, startPoint x: 407, startPoint y: 382, endPoint x: 461, endPoint y: 487, distance: 118.1
click at [407, 382] on label "375" at bounding box center [395, 385] width 183 height 38
click at [407, 385] on input "375" at bounding box center [401, 391] width 12 height 12
radio input "true"
click at [660, 498] on button "Resultaten" at bounding box center [639, 500] width 575 height 40
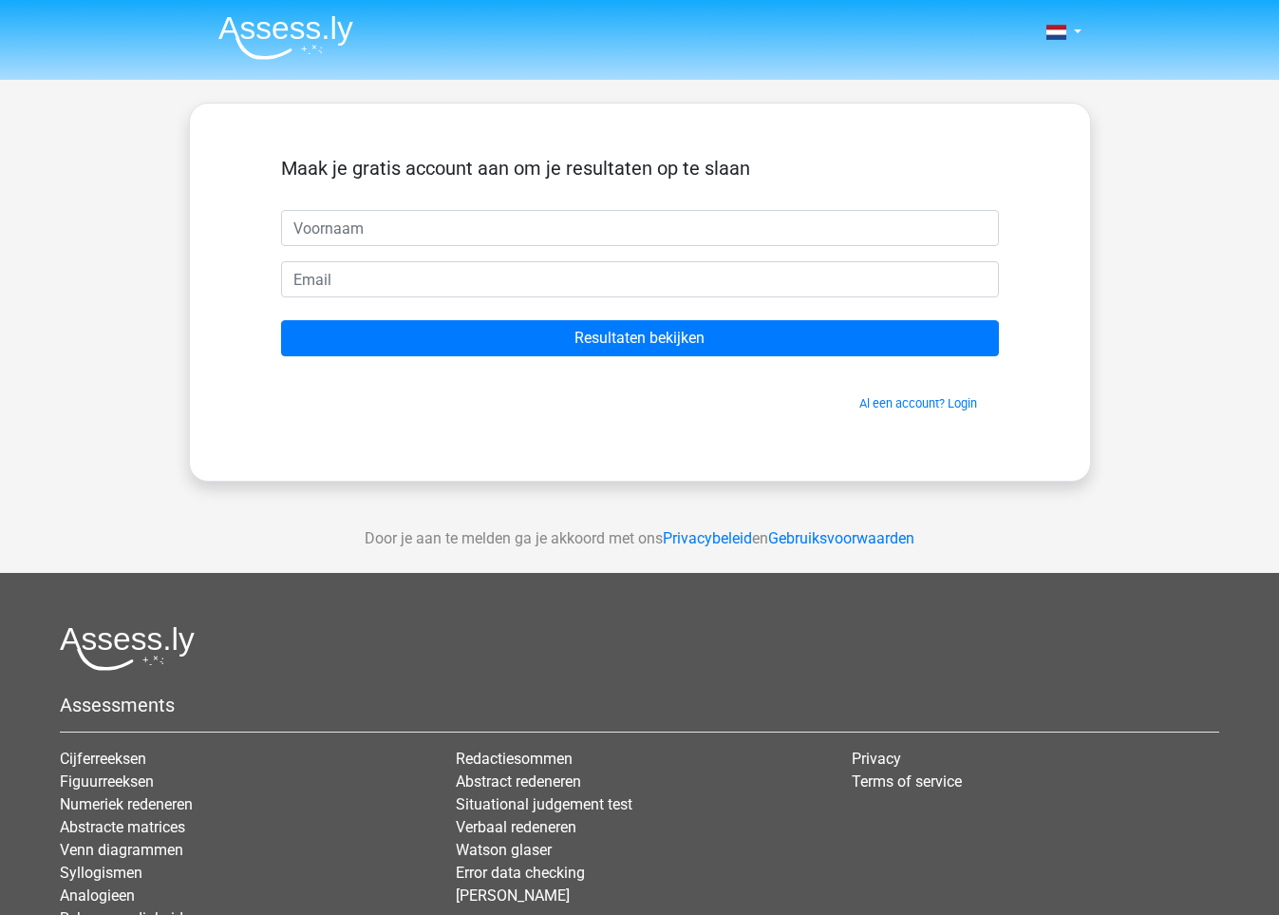
click at [526, 230] on input "text" at bounding box center [640, 228] width 718 height 36
type input "[PERSON_NAME]"
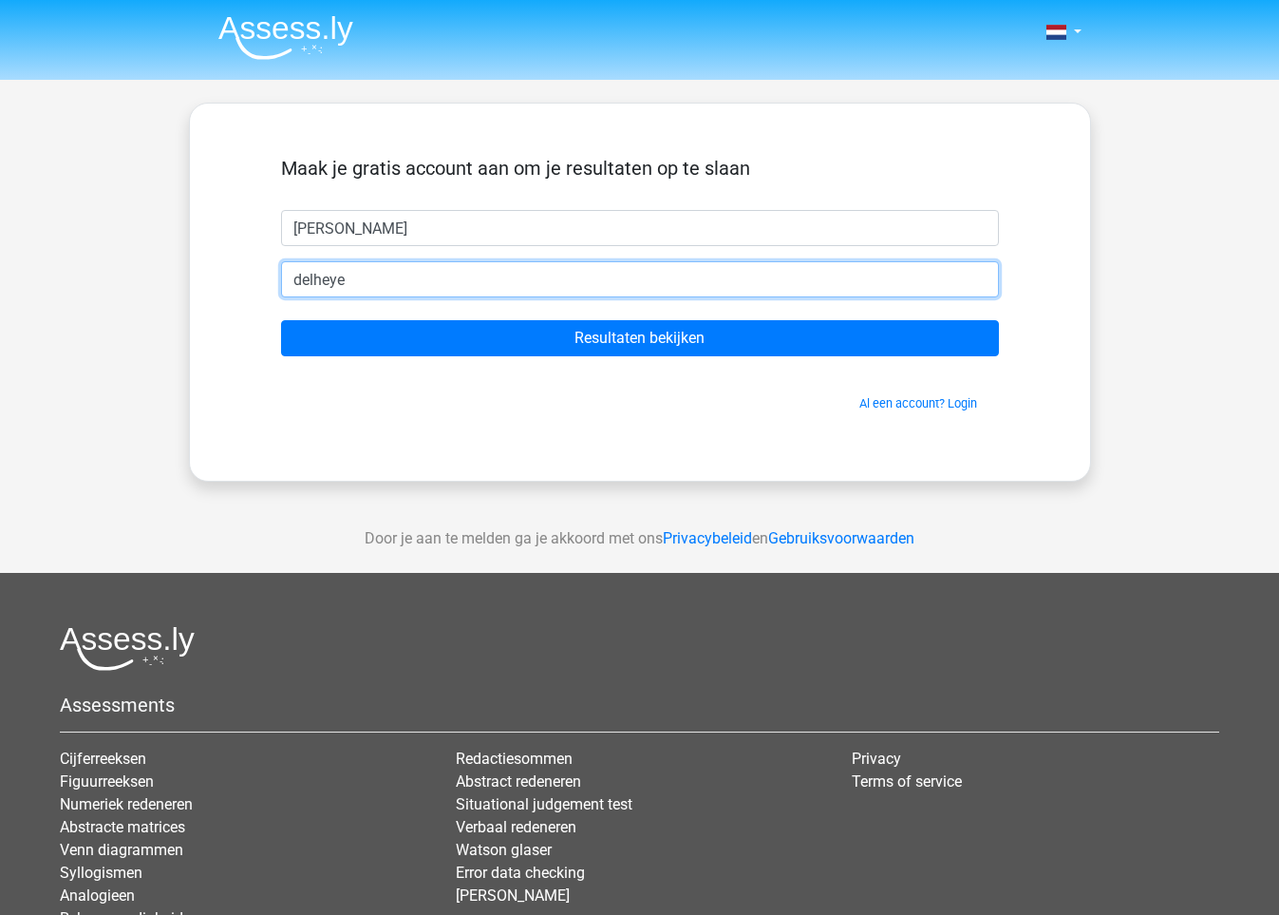
drag, startPoint x: 574, startPoint y: 282, endPoint x: 585, endPoint y: 281, distance: 11.4
click at [575, 281] on input "delheye" at bounding box center [640, 279] width 718 height 36
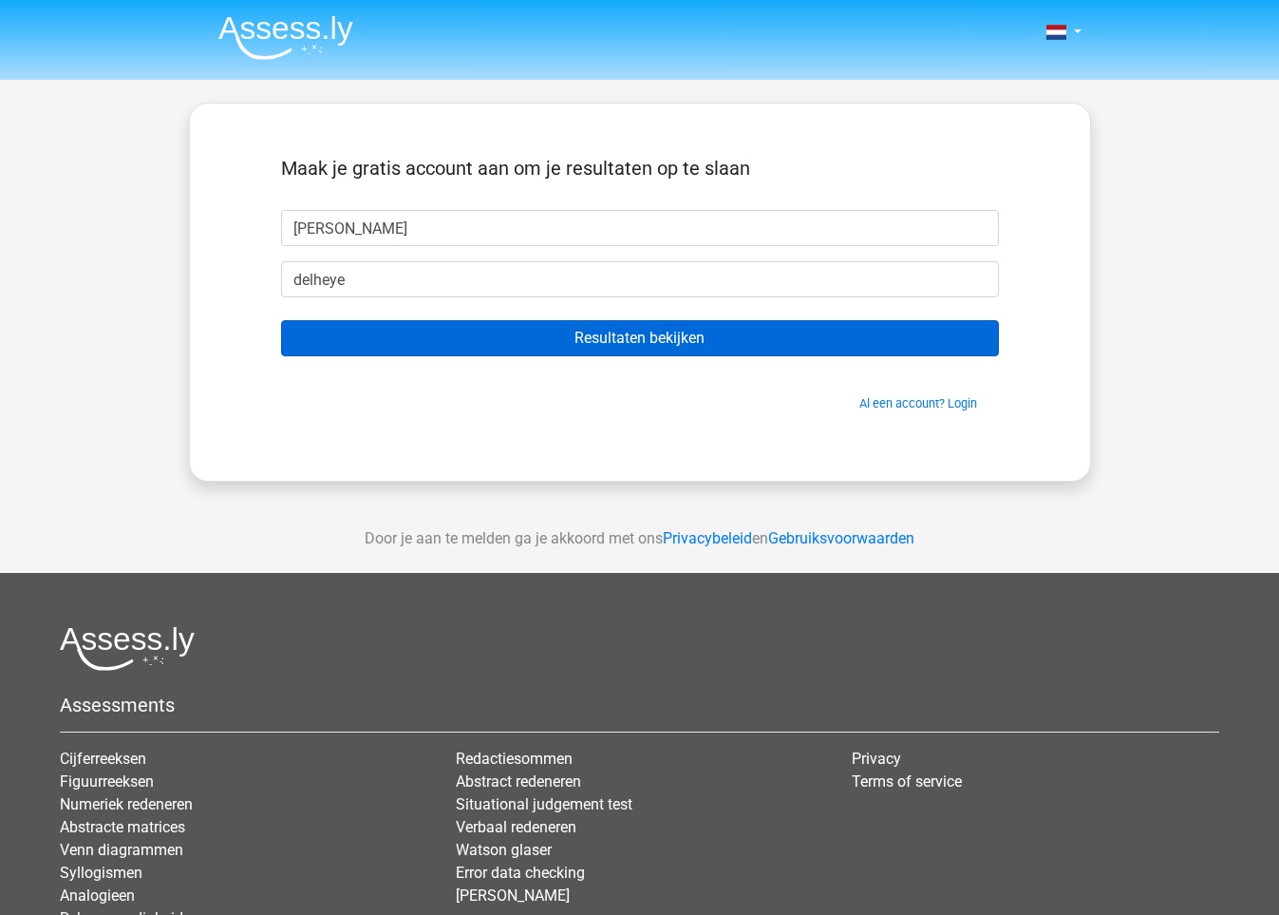
click at [656, 342] on input "Resultaten bekijken" at bounding box center [640, 338] width 718 height 36
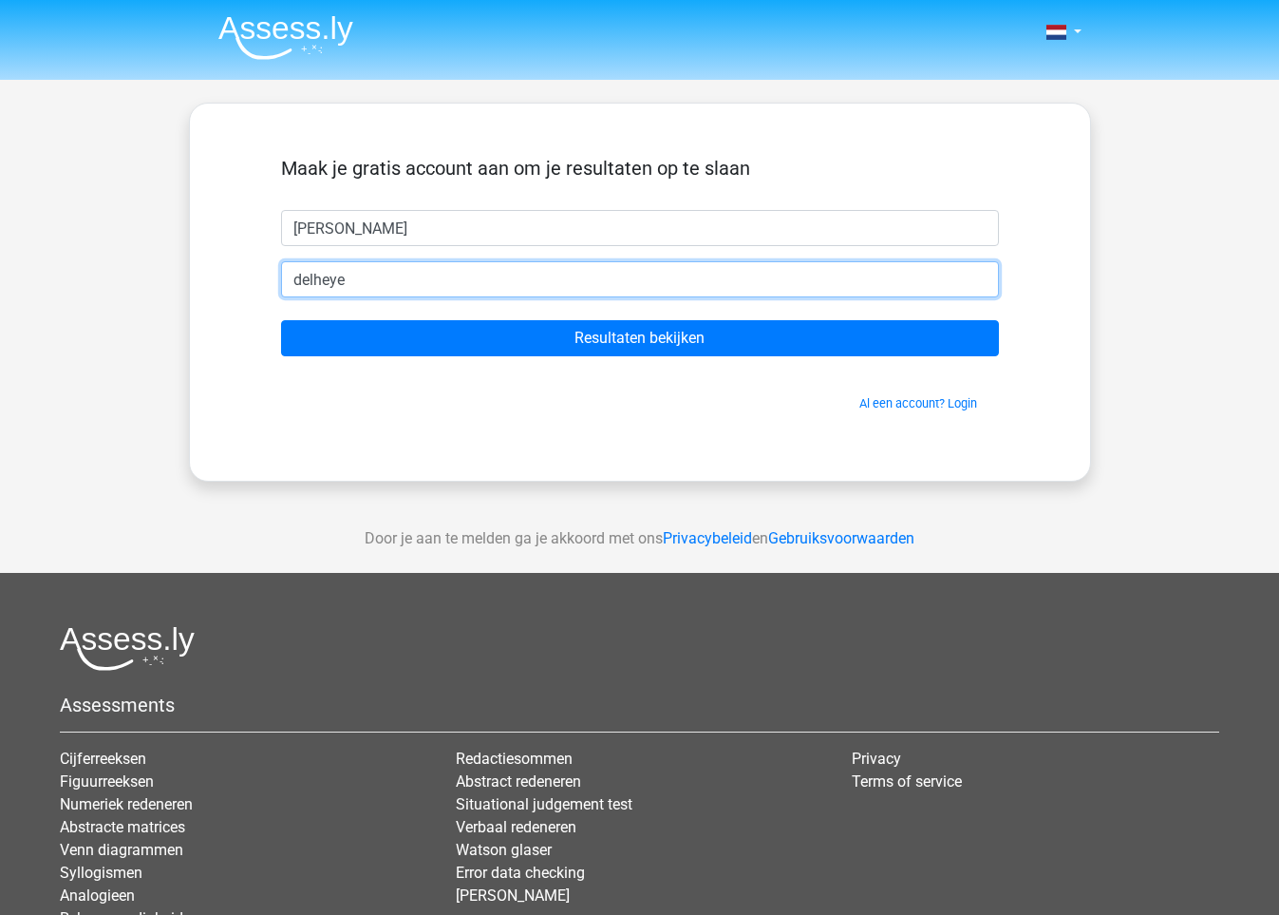
drag, startPoint x: 557, startPoint y: 277, endPoint x: 101, endPoint y: 261, distance: 457.1
click at [102, 262] on div "Nederlands English" at bounding box center [639, 537] width 1279 height 1074
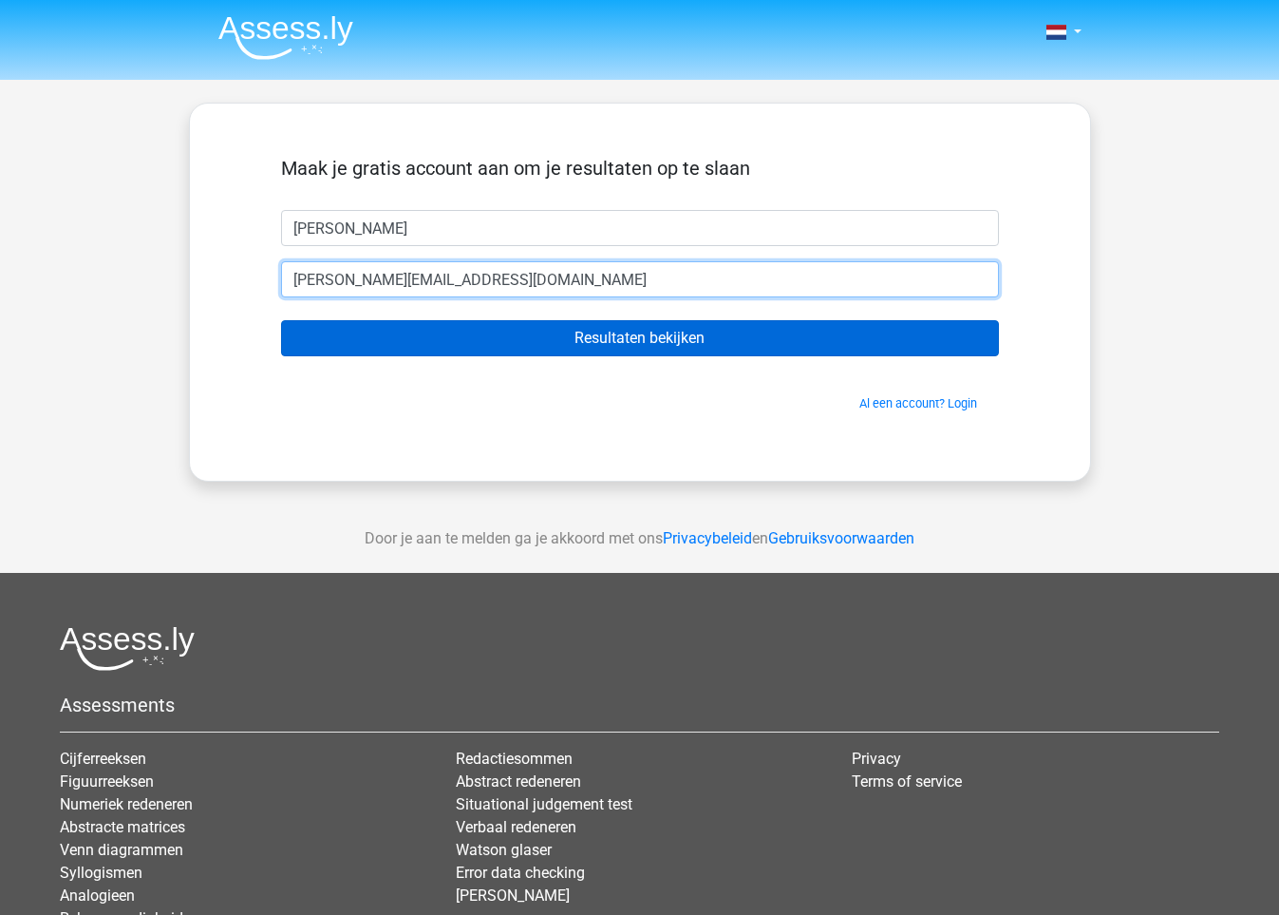
type input "ellen.delheye@gmail.com"
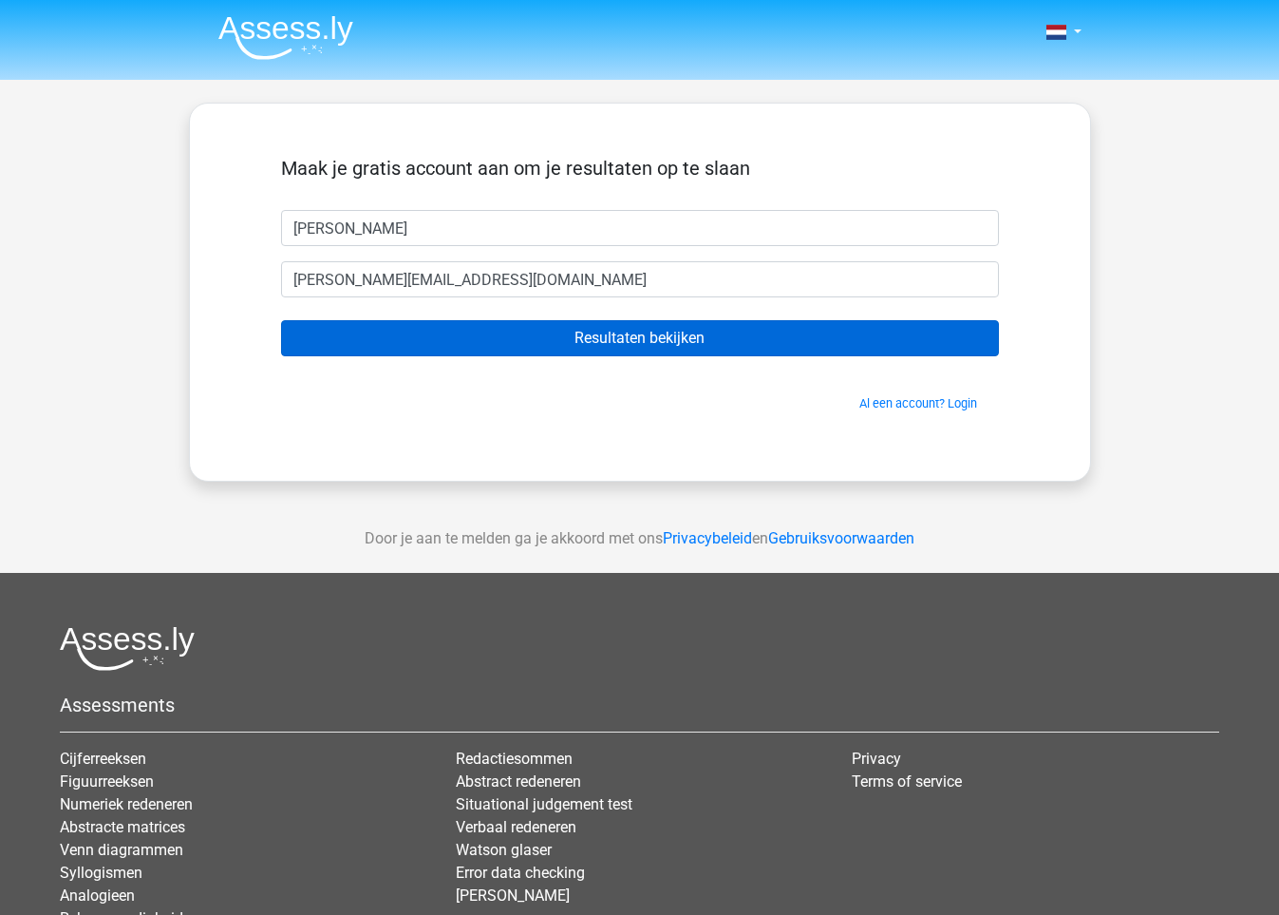
click at [628, 347] on input "Resultaten bekijken" at bounding box center [640, 338] width 718 height 36
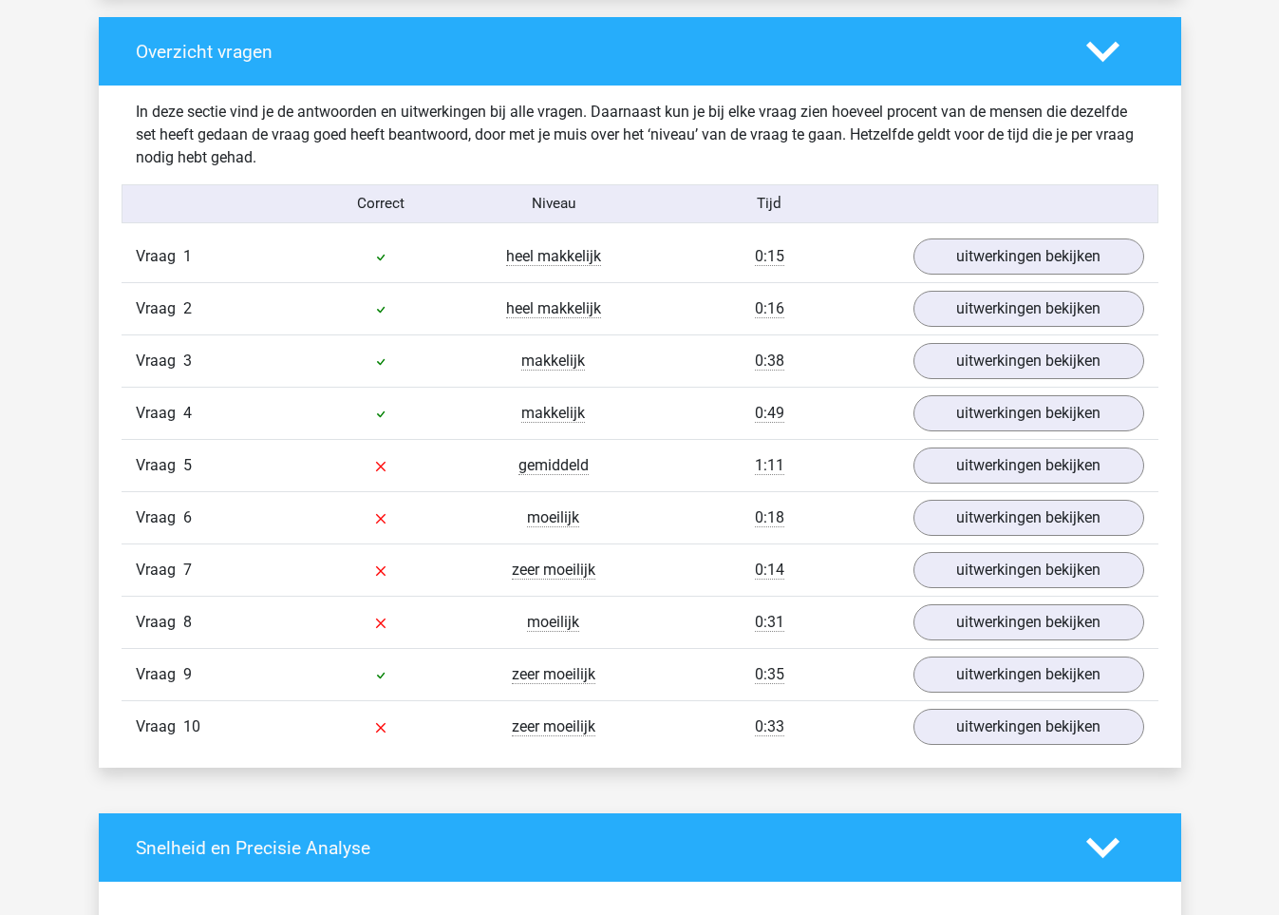
scroll to position [1409, 0]
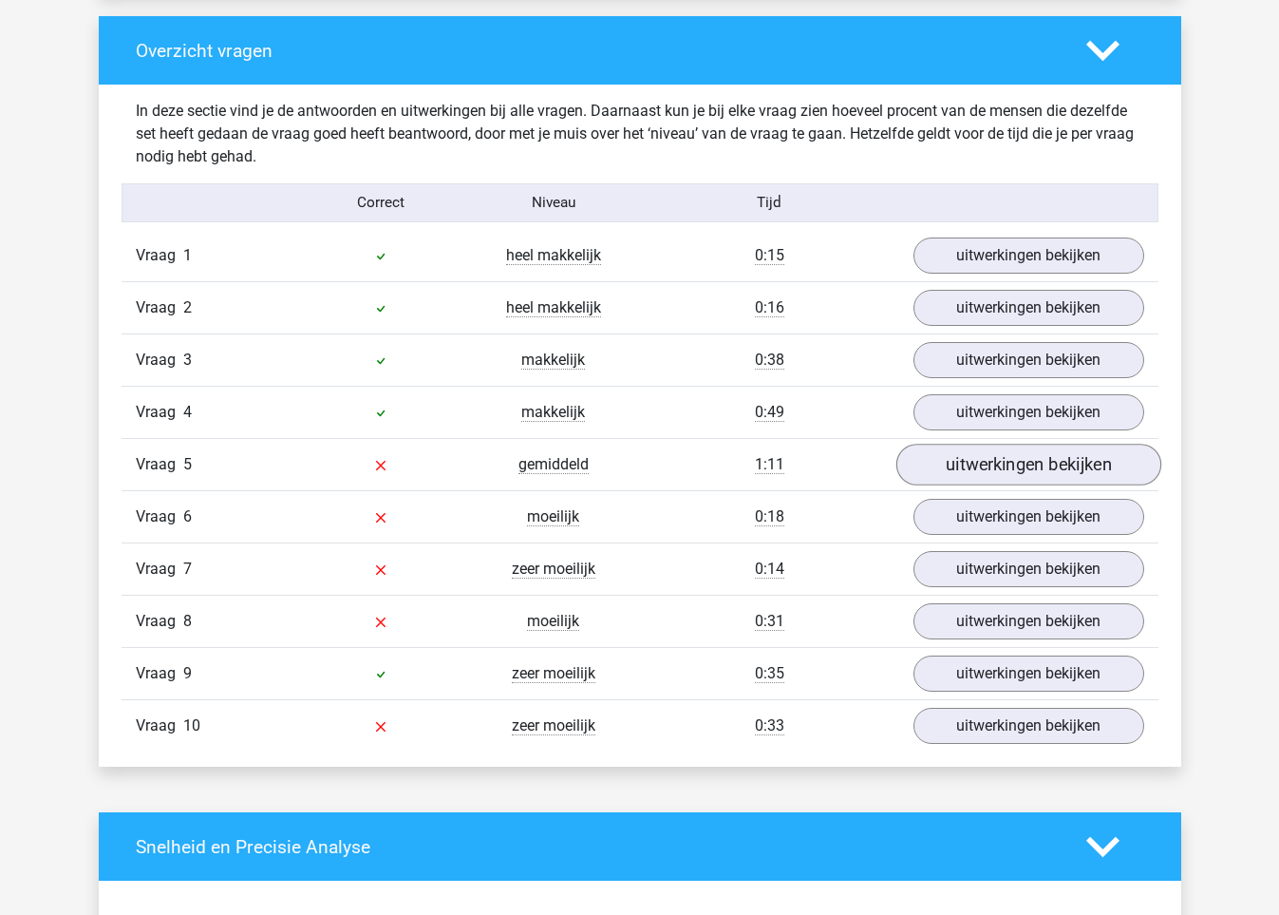
click at [984, 467] on link "uitwerkingen bekijken" at bounding box center [1028, 464] width 265 height 42
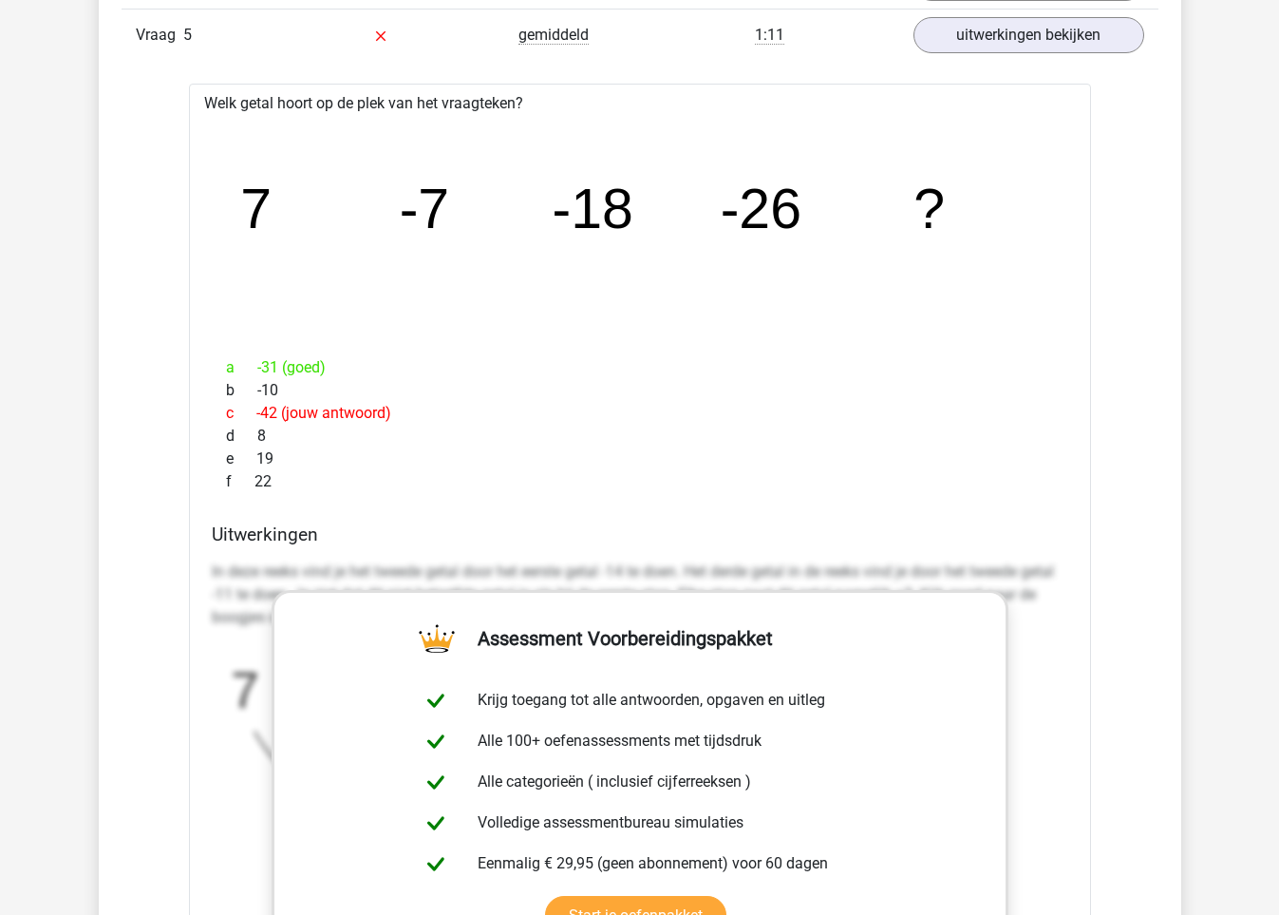
scroll to position [1841, 0]
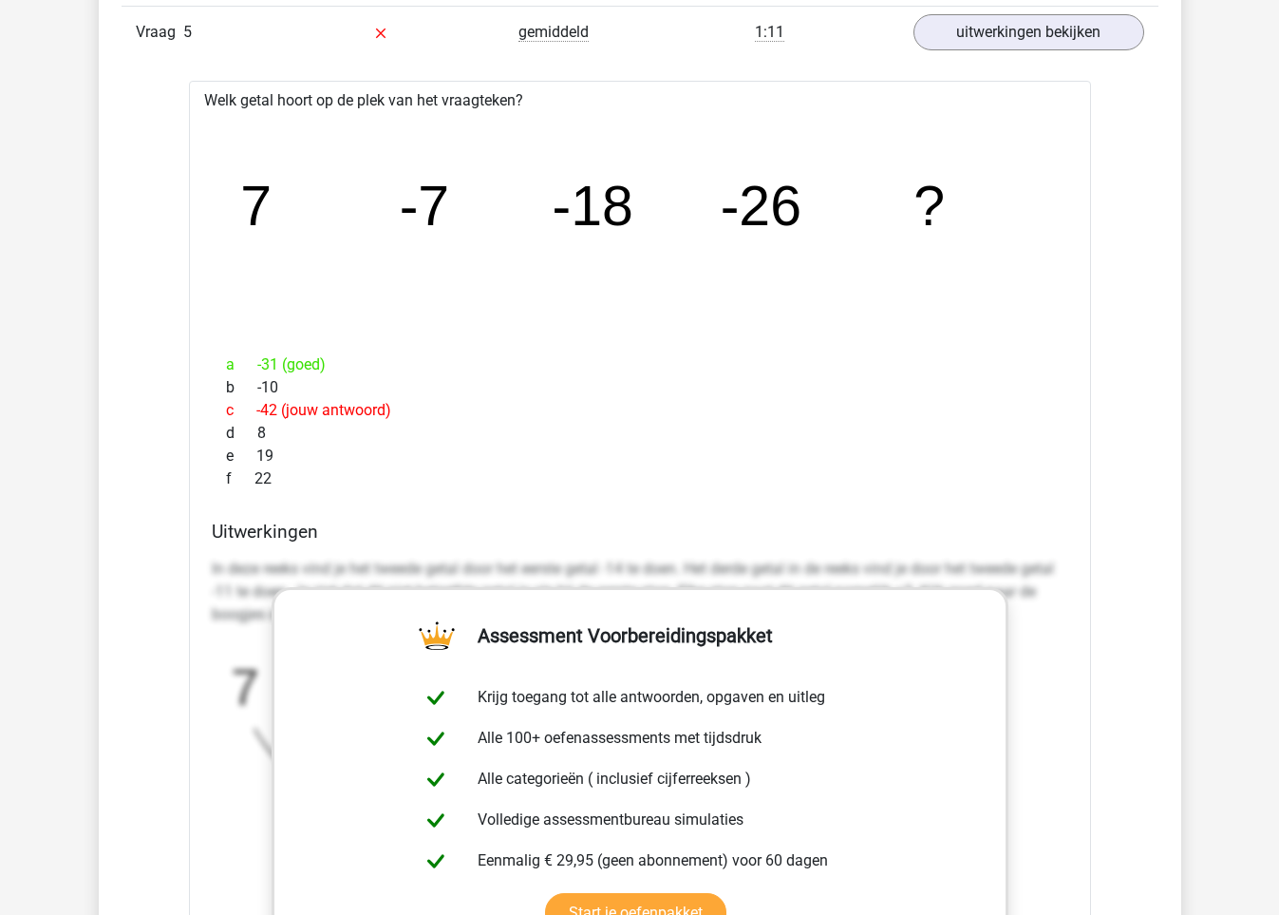
click at [803, 444] on div "e 19" at bounding box center [640, 455] width 857 height 23
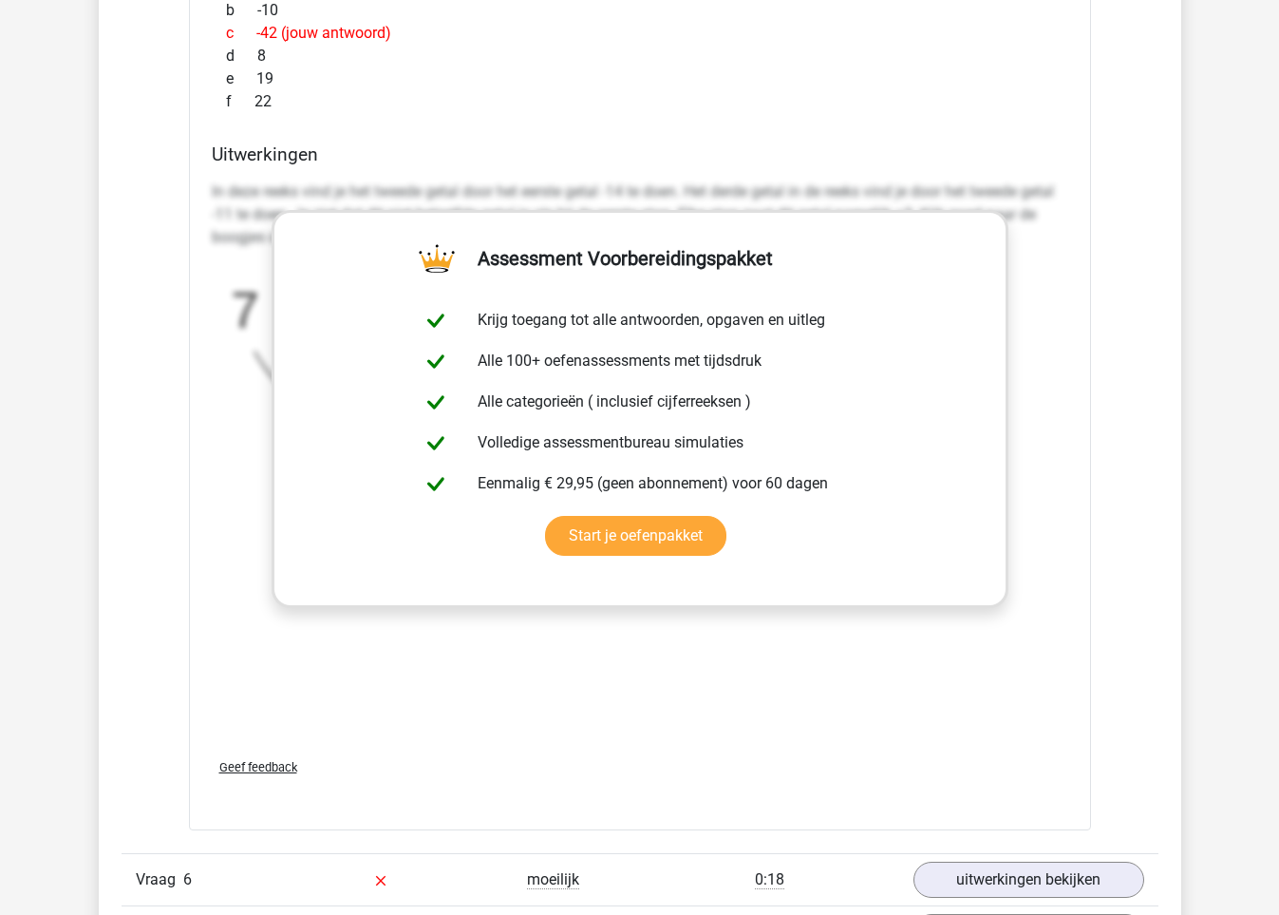
scroll to position [2221, 0]
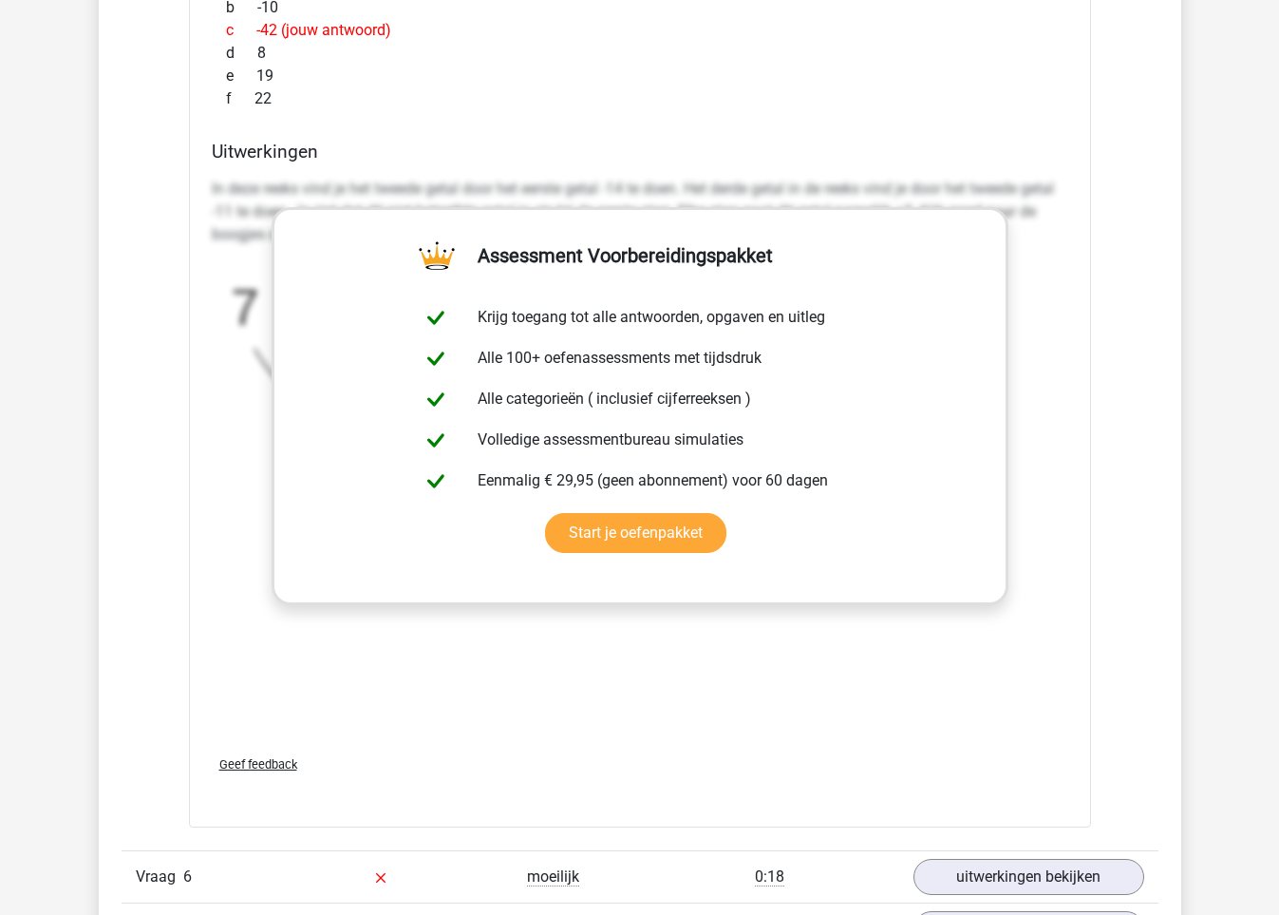
click at [952, 674] on div "In deze reeks vind je het tweede getal door het eerste getal -14 te doen. Het d…" at bounding box center [640, 455] width 857 height 570
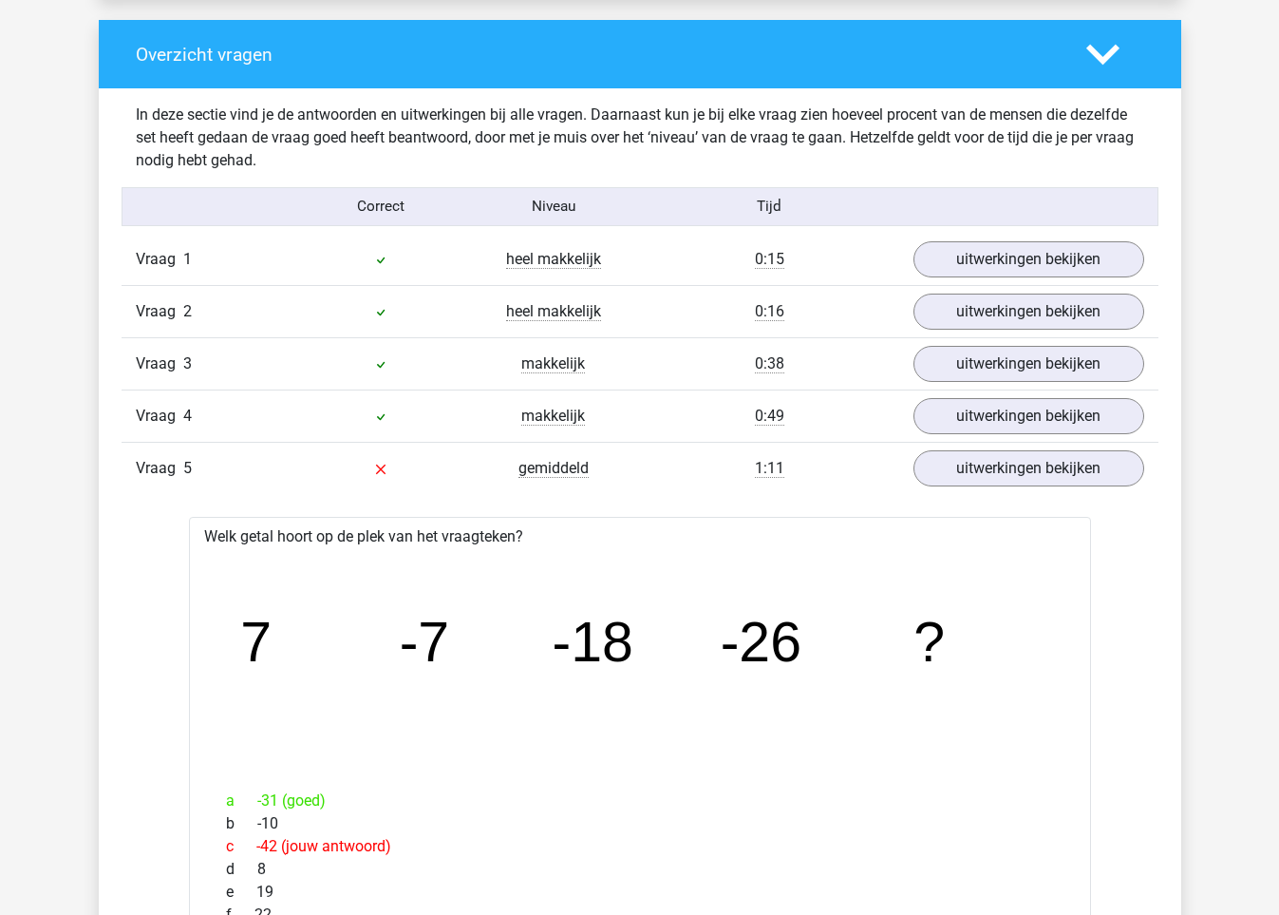
scroll to position [1403, 0]
